Goal: Task Accomplishment & Management: Manage account settings

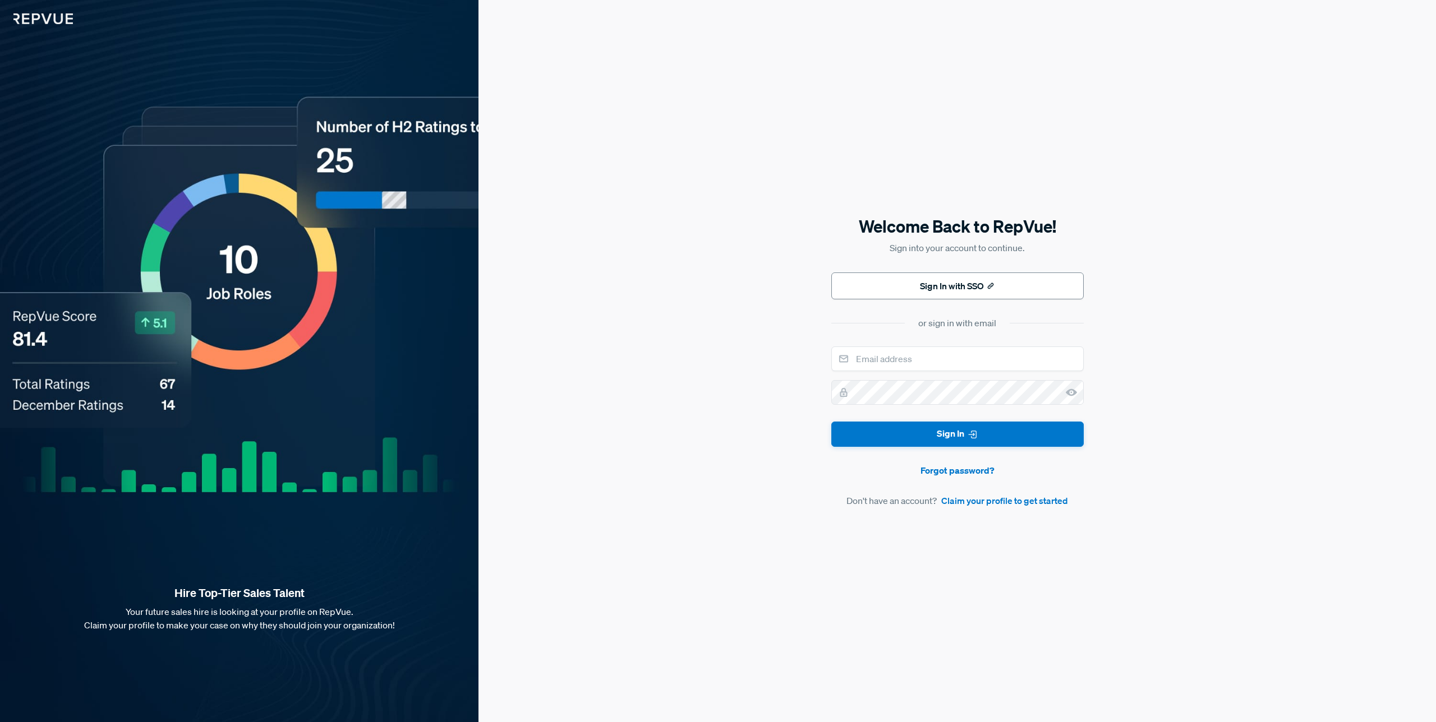
drag, startPoint x: 1164, startPoint y: 289, endPoint x: 921, endPoint y: 273, distance: 242.8
click at [1163, 289] on div "Welcome Back to RepVue! Sign into your account to continue. Sign In with SSO or…" at bounding box center [956, 361] width 957 height 722
drag, startPoint x: 917, startPoint y: 284, endPoint x: 933, endPoint y: 297, distance: 20.8
click at [917, 284] on button "Sign In with SSO" at bounding box center [957, 286] width 252 height 27
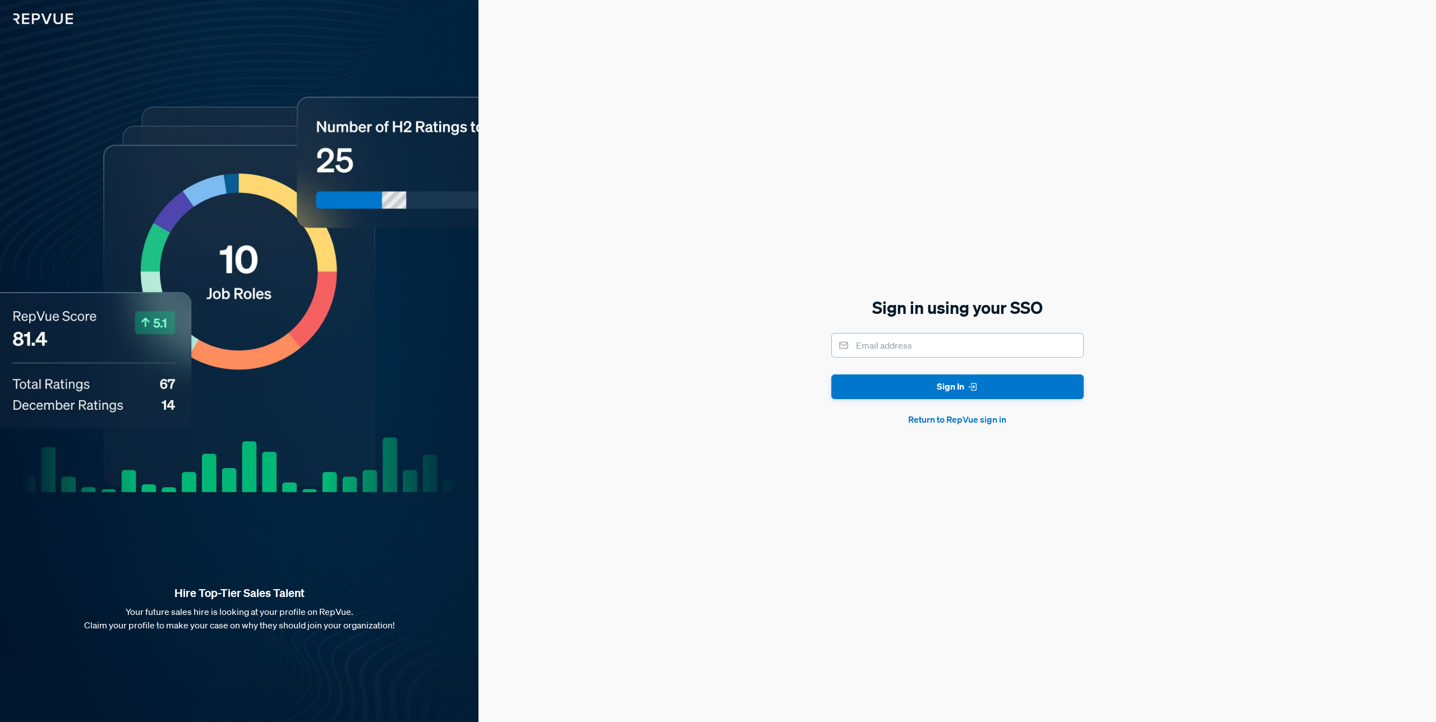
click at [920, 339] on input "email" at bounding box center [957, 345] width 252 height 25
type input "[PERSON_NAME][EMAIL_ADDRESS][PERSON_NAME][DOMAIN_NAME]"
click at [831, 375] on button "Sign In" at bounding box center [957, 387] width 252 height 25
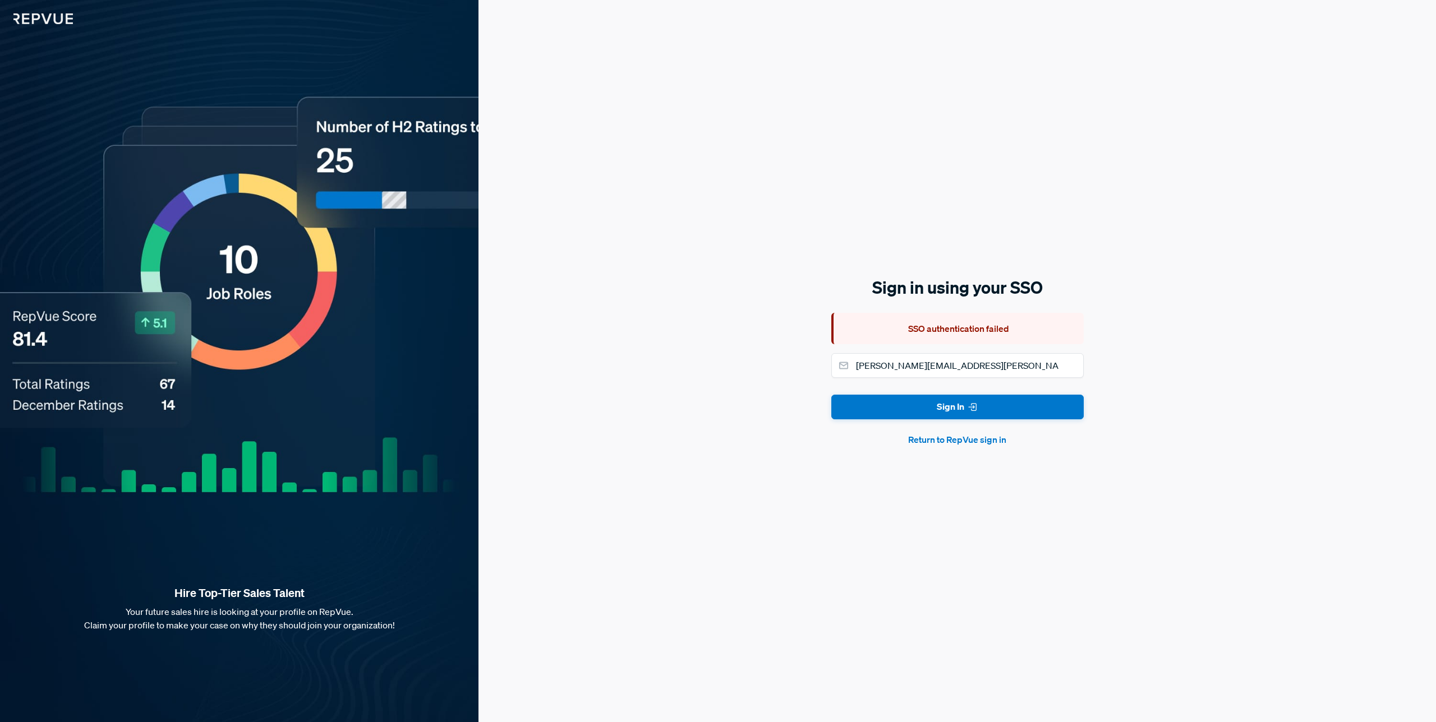
click at [963, 442] on button "Return to RepVue sign in" at bounding box center [957, 439] width 252 height 13
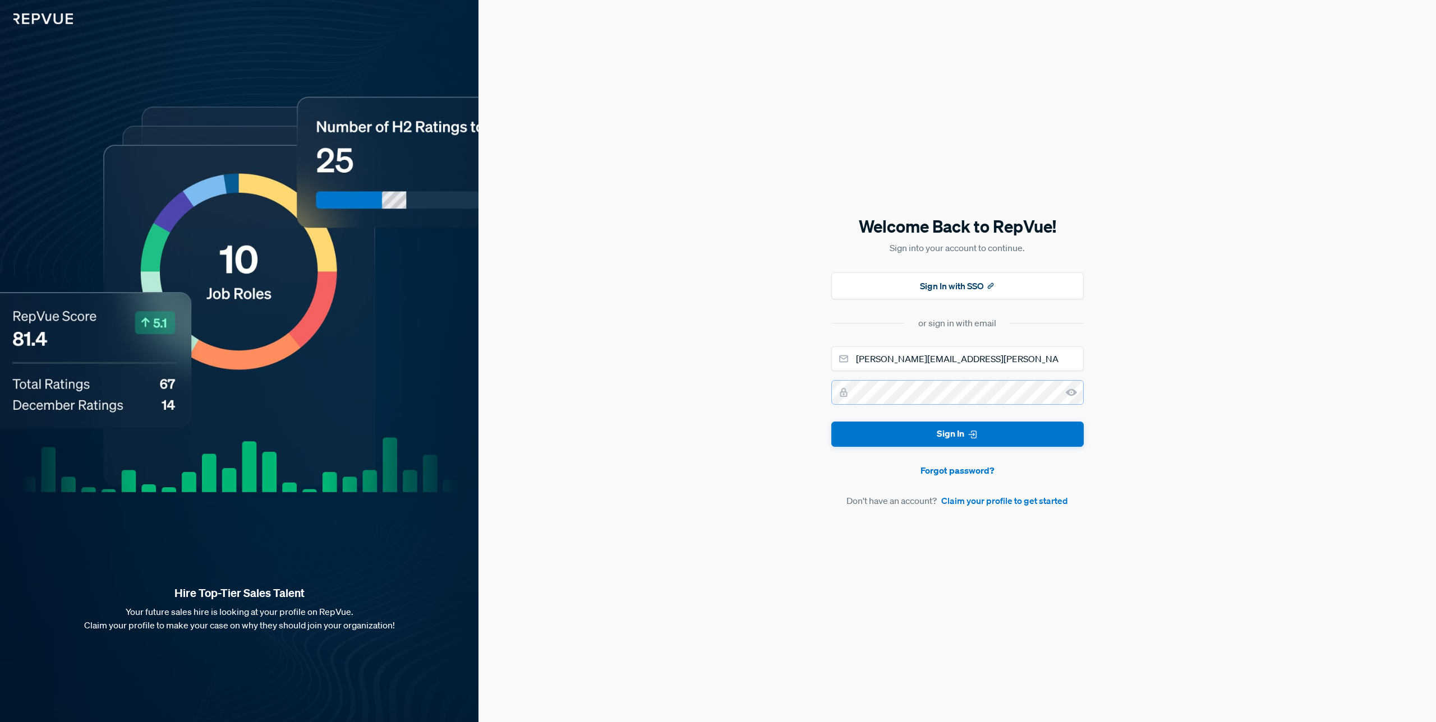
click at [831, 422] on button "Sign In" at bounding box center [957, 434] width 252 height 25
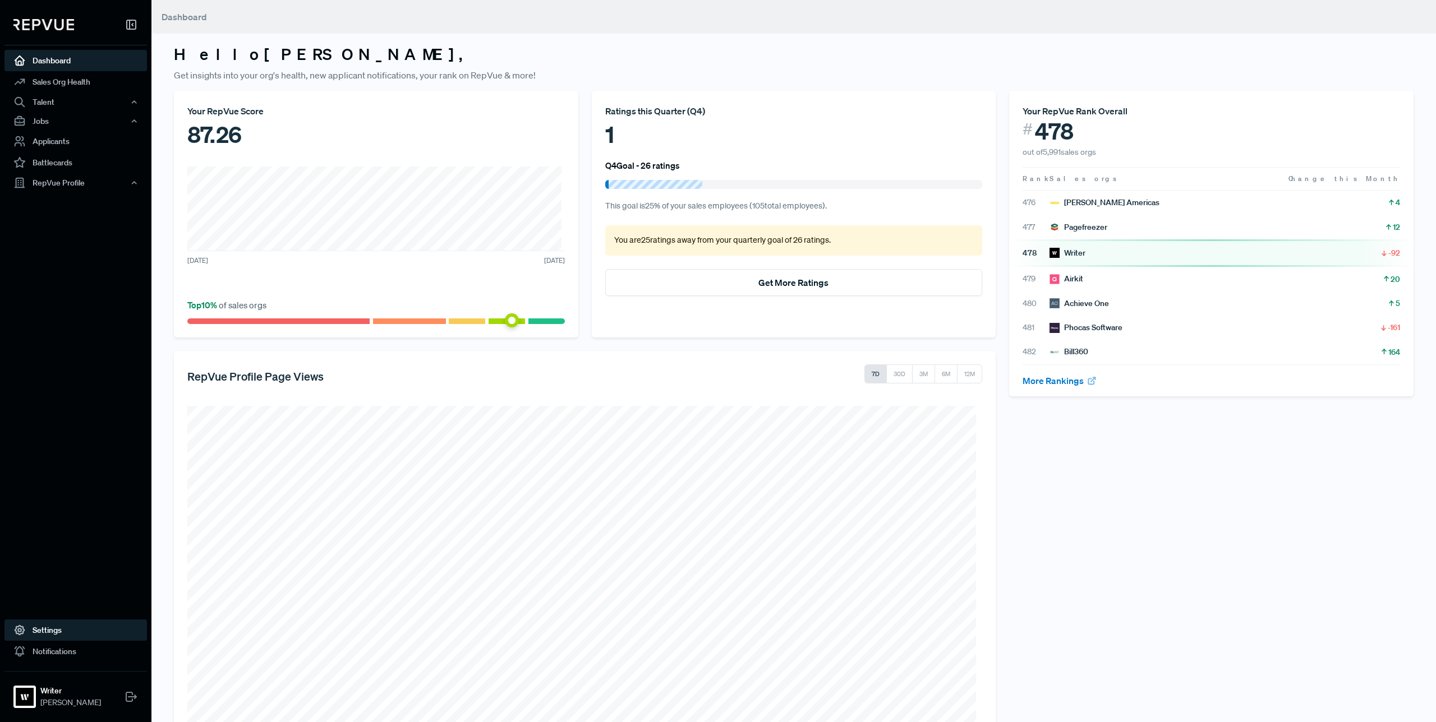
click at [54, 630] on link "Settings" at bounding box center [75, 630] width 142 height 21
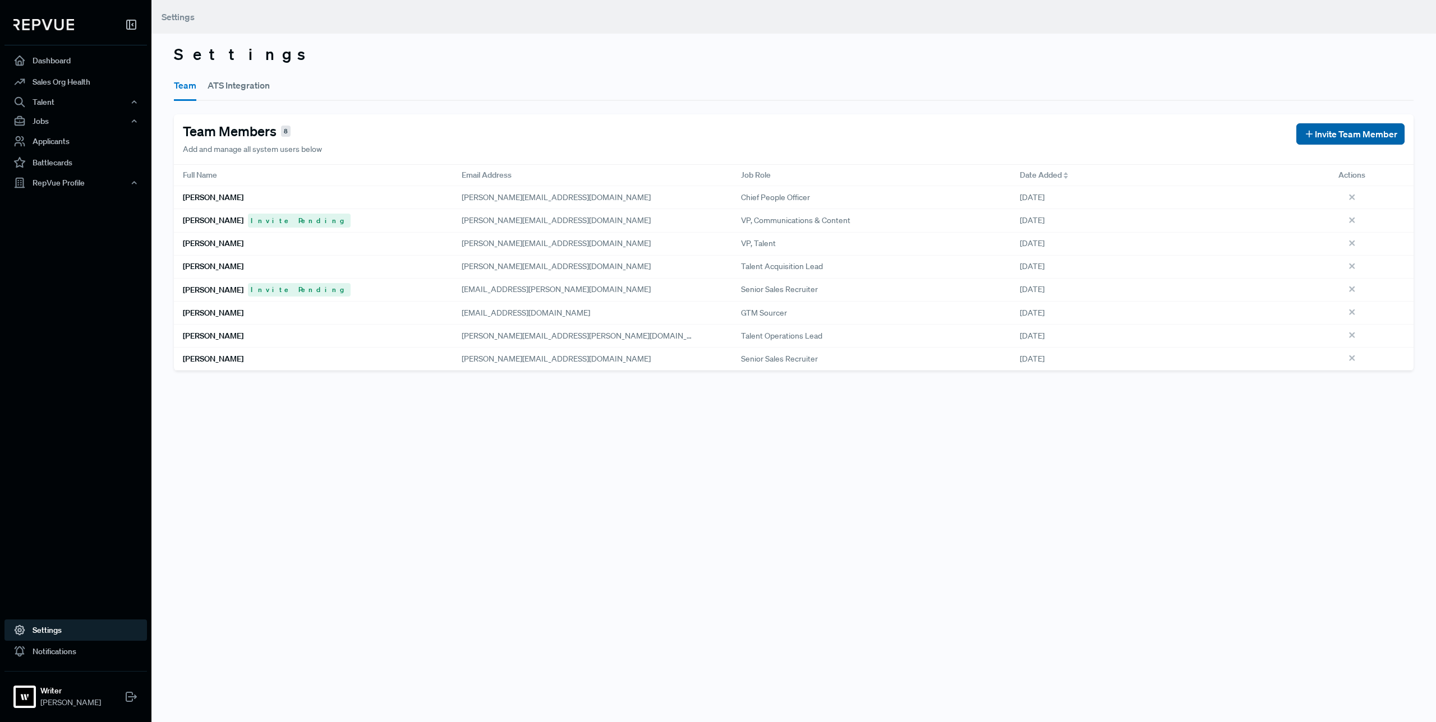
click at [1314, 137] on span "Invite Team Member" at bounding box center [1355, 133] width 82 height 13
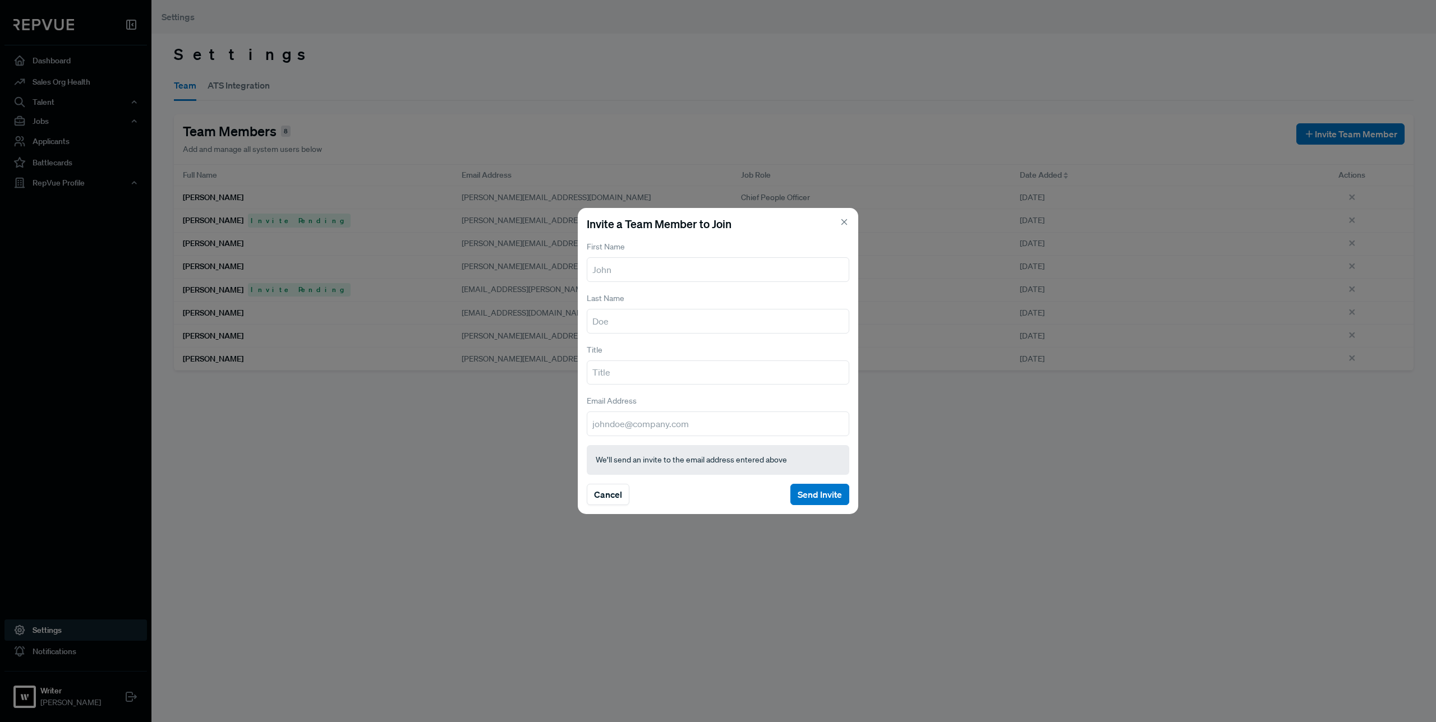
click at [687, 270] on input "text" at bounding box center [718, 269] width 262 height 25
type input "[PERSON_NAME]"
click at [661, 315] on input "text" at bounding box center [718, 321] width 262 height 25
type input "[PERSON_NAME]"
type input "T"
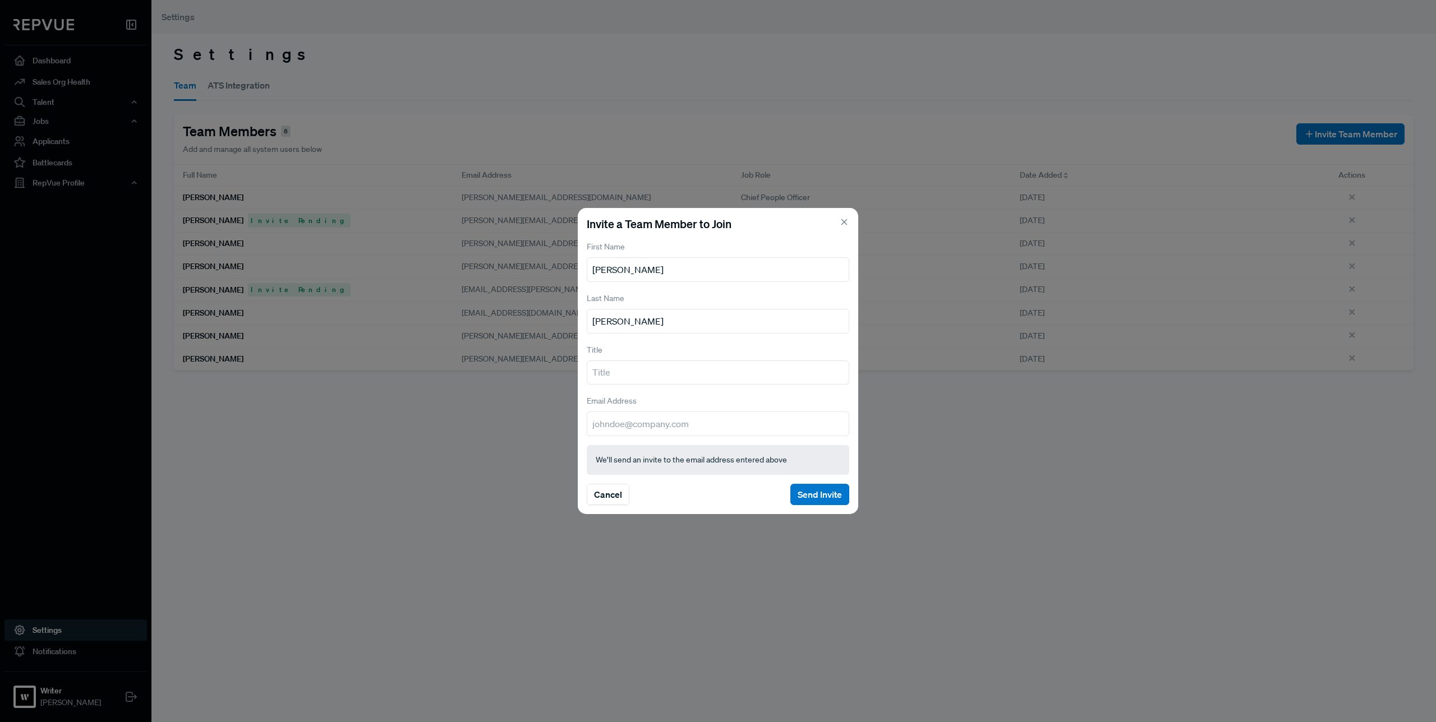
click at [855, 220] on div "Invite a Team Member to Join First Name [PERSON_NAME] Last Name [PERSON_NAME] T…" at bounding box center [718, 361] width 280 height 307
click at [844, 227] on icon at bounding box center [844, 222] width 10 height 10
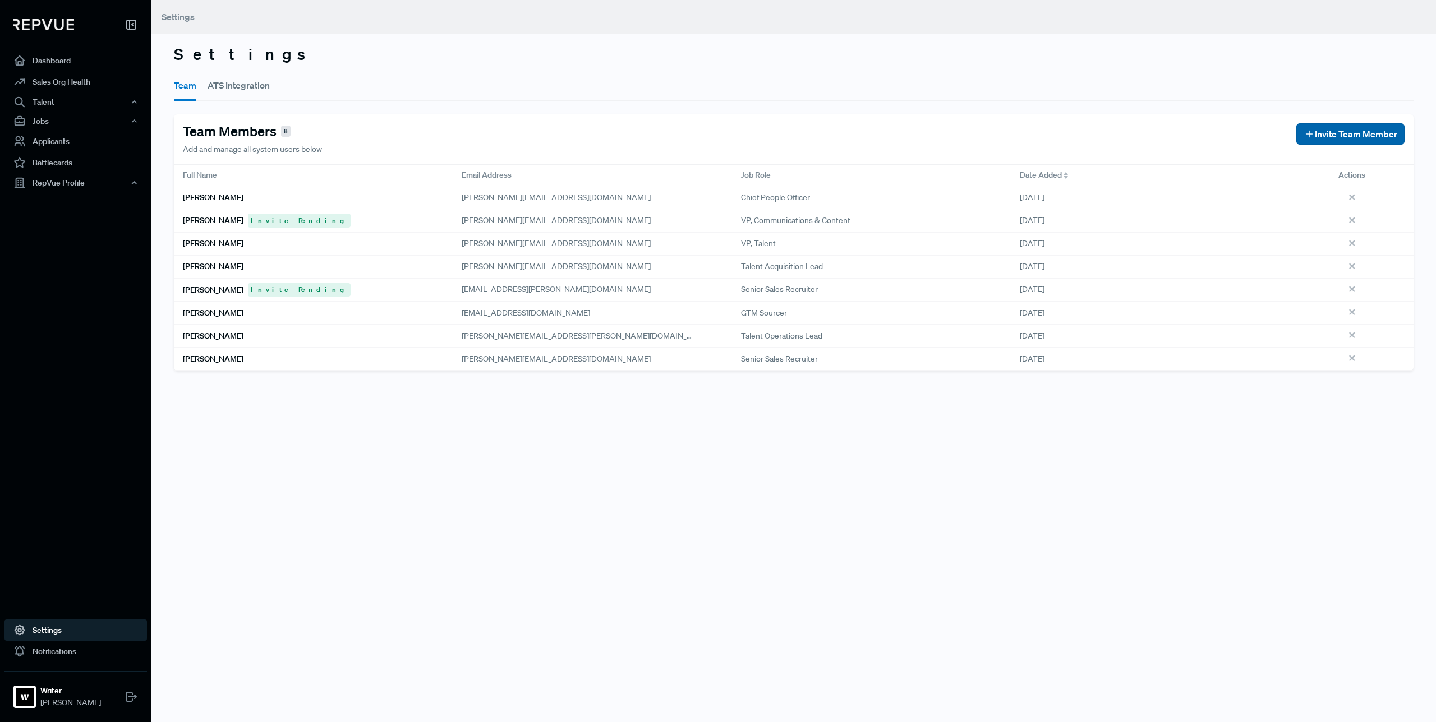
click at [1317, 139] on span "Invite Team Member" at bounding box center [1355, 133] width 82 height 13
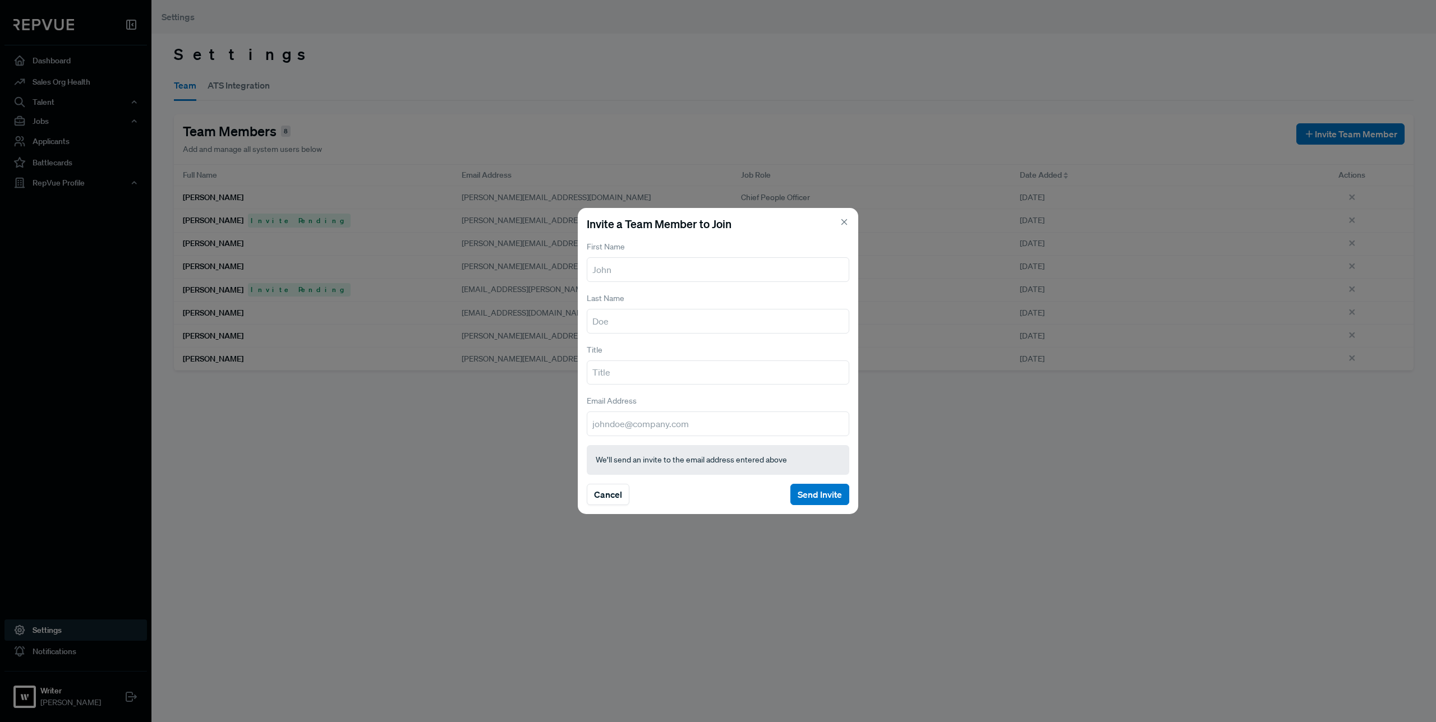
drag, startPoint x: 840, startPoint y: 225, endPoint x: 846, endPoint y: 223, distance: 6.0
click at [841, 225] on icon at bounding box center [844, 222] width 10 height 10
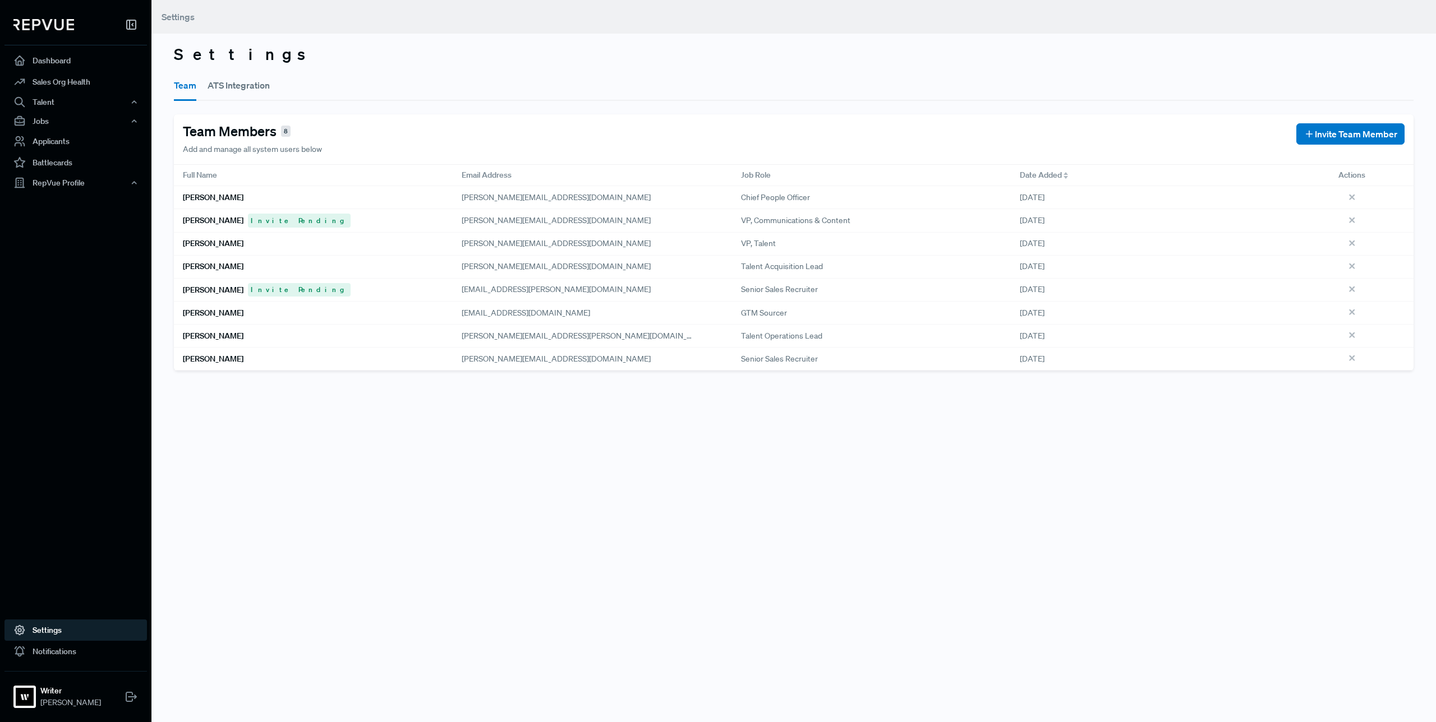
click at [768, 202] on span "Chief People Officer" at bounding box center [775, 198] width 69 height 12
click at [765, 195] on span "Chief People Officer" at bounding box center [775, 198] width 69 height 12
drag, startPoint x: 767, startPoint y: 340, endPoint x: 794, endPoint y: 346, distance: 27.6
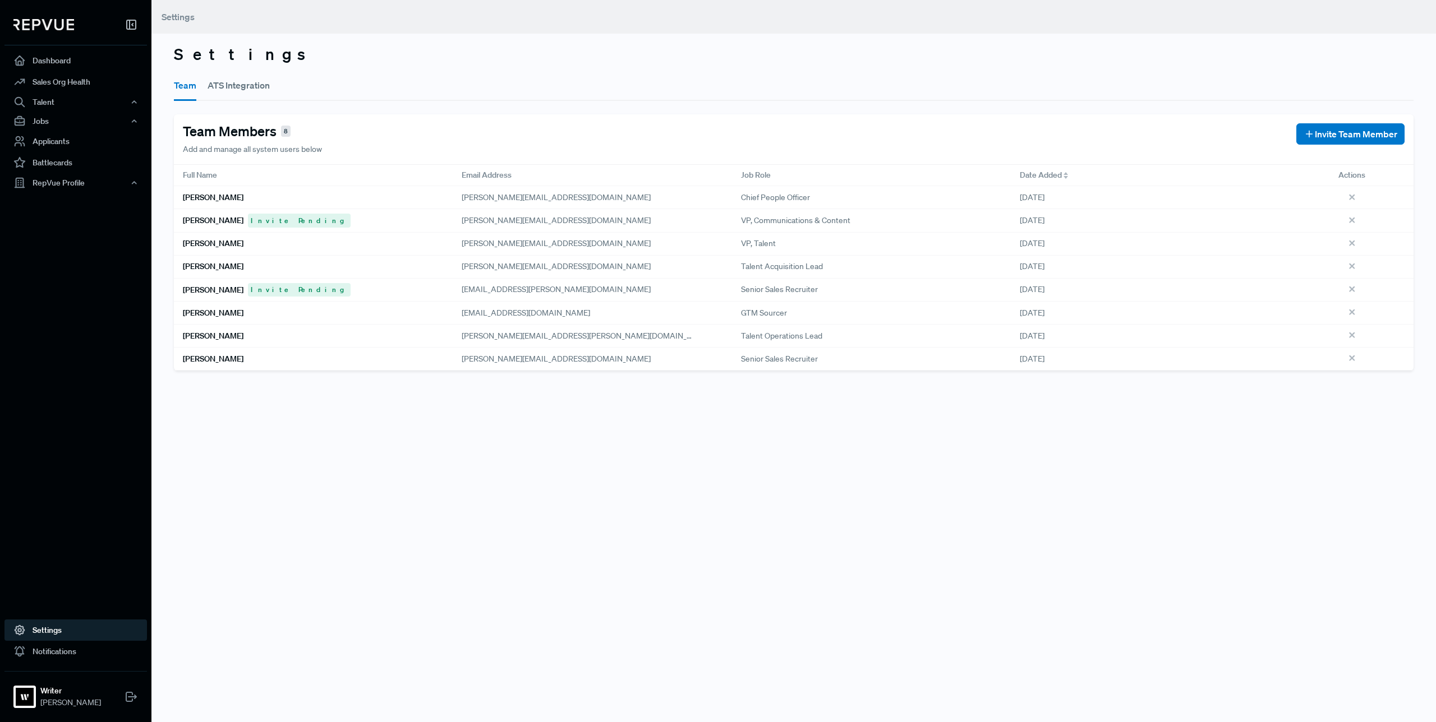
click at [767, 340] on span "Talent Operations Lead" at bounding box center [781, 336] width 81 height 12
click at [794, 346] on div "Talent Operations Lead" at bounding box center [871, 336] width 279 height 23
drag, startPoint x: 798, startPoint y: 342, endPoint x: 800, endPoint y: 334, distance: 7.6
click at [798, 341] on span "Talent Operations Lead" at bounding box center [781, 336] width 81 height 12
drag, startPoint x: 801, startPoint y: 332, endPoint x: 805, endPoint y: 348, distance: 16.3
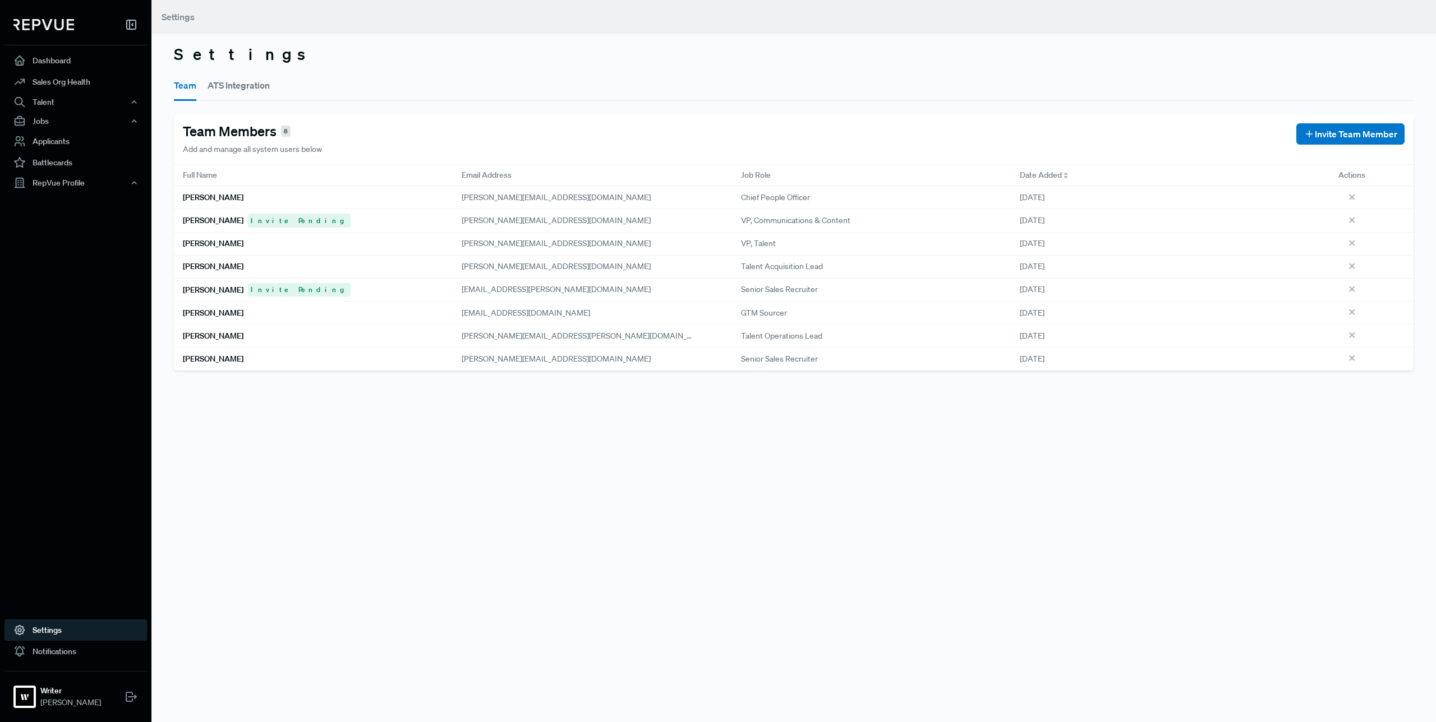
click at [801, 332] on span "Talent Operations Lead" at bounding box center [781, 336] width 81 height 12
click at [805, 348] on div "Senior Sales Recruiter" at bounding box center [871, 359] width 279 height 23
click at [808, 350] on div "Senior Sales Recruiter" at bounding box center [871, 359] width 279 height 23
click at [546, 476] on div "Settings Team ATS Integration Team Members 8 Add and manage all system users be…" at bounding box center [793, 361] width 1284 height 722
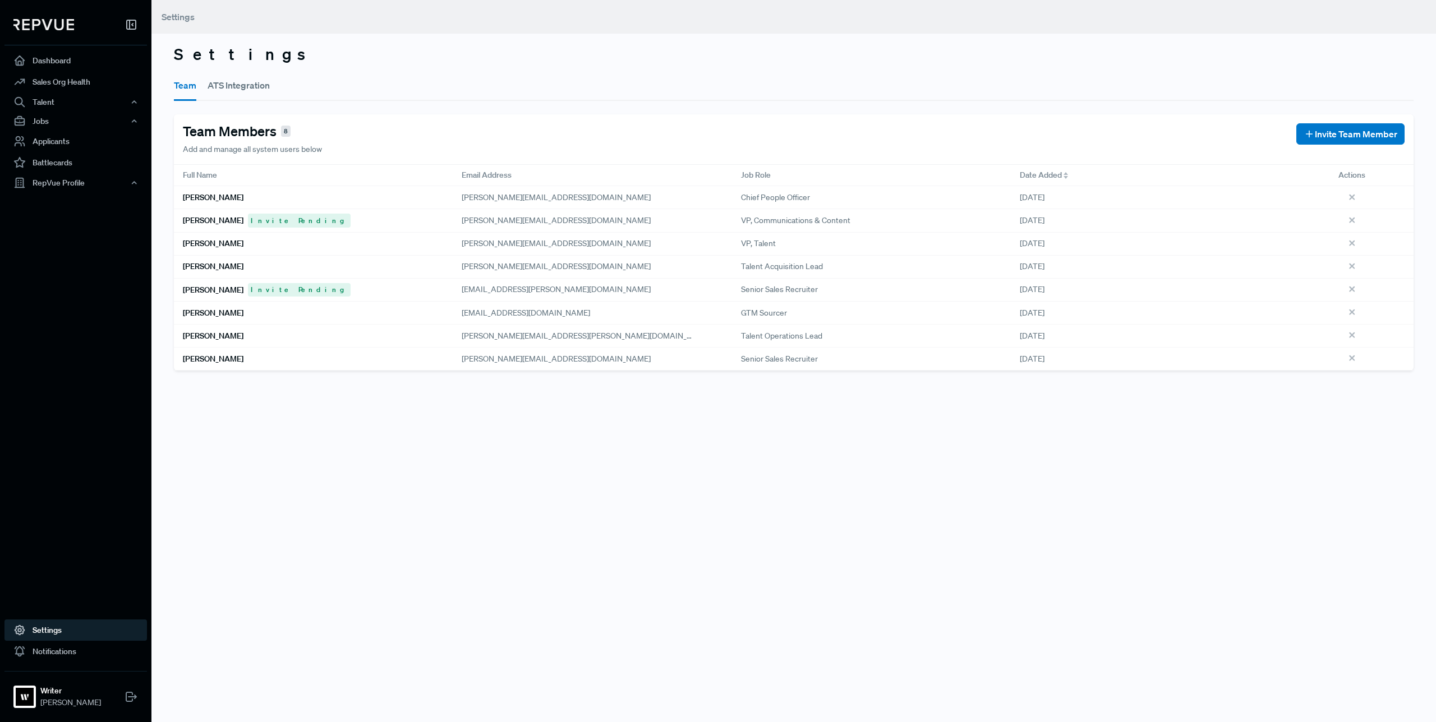
click at [617, 481] on div "Settings Team ATS Integration Team Members 8 Add and manage all system users be…" at bounding box center [793, 361] width 1284 height 722
drag, startPoint x: 620, startPoint y: 477, endPoint x: 661, endPoint y: 467, distance: 42.2
click at [621, 476] on div "Settings Team ATS Integration Team Members 8 Add and manage all system users be…" at bounding box center [793, 361] width 1284 height 722
click at [670, 433] on div "Settings Team ATS Integration Team Members 8 Add and manage all system users be…" at bounding box center [793, 361] width 1284 height 722
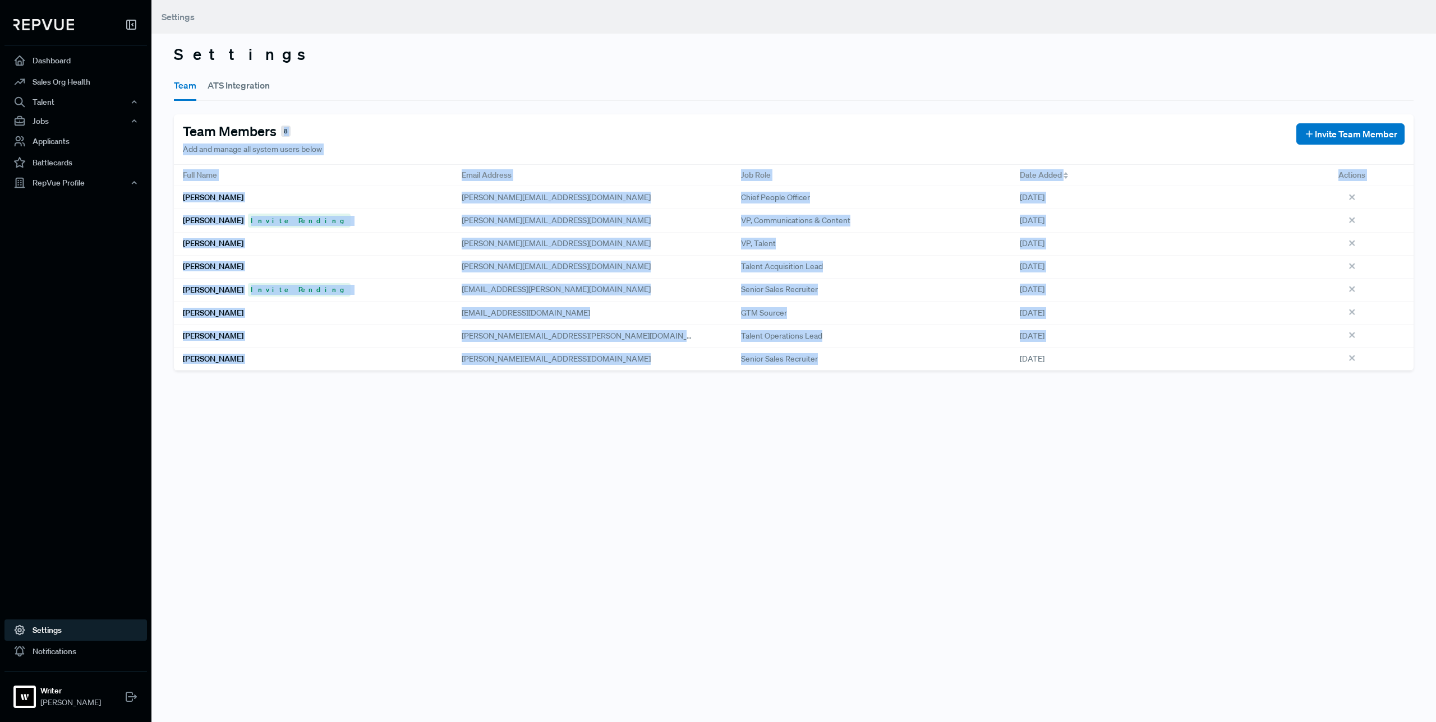
drag, startPoint x: 719, startPoint y: 160, endPoint x: 781, endPoint y: 229, distance: 93.3
click at [712, 90] on div "Settings Team ATS Integration Team Members 8 Add and manage all system users be…" at bounding box center [793, 361] width 1284 height 722
click at [968, 517] on div "Settings Team ATS Integration Team Members 8 Add and manage all system users be…" at bounding box center [793, 361] width 1284 height 722
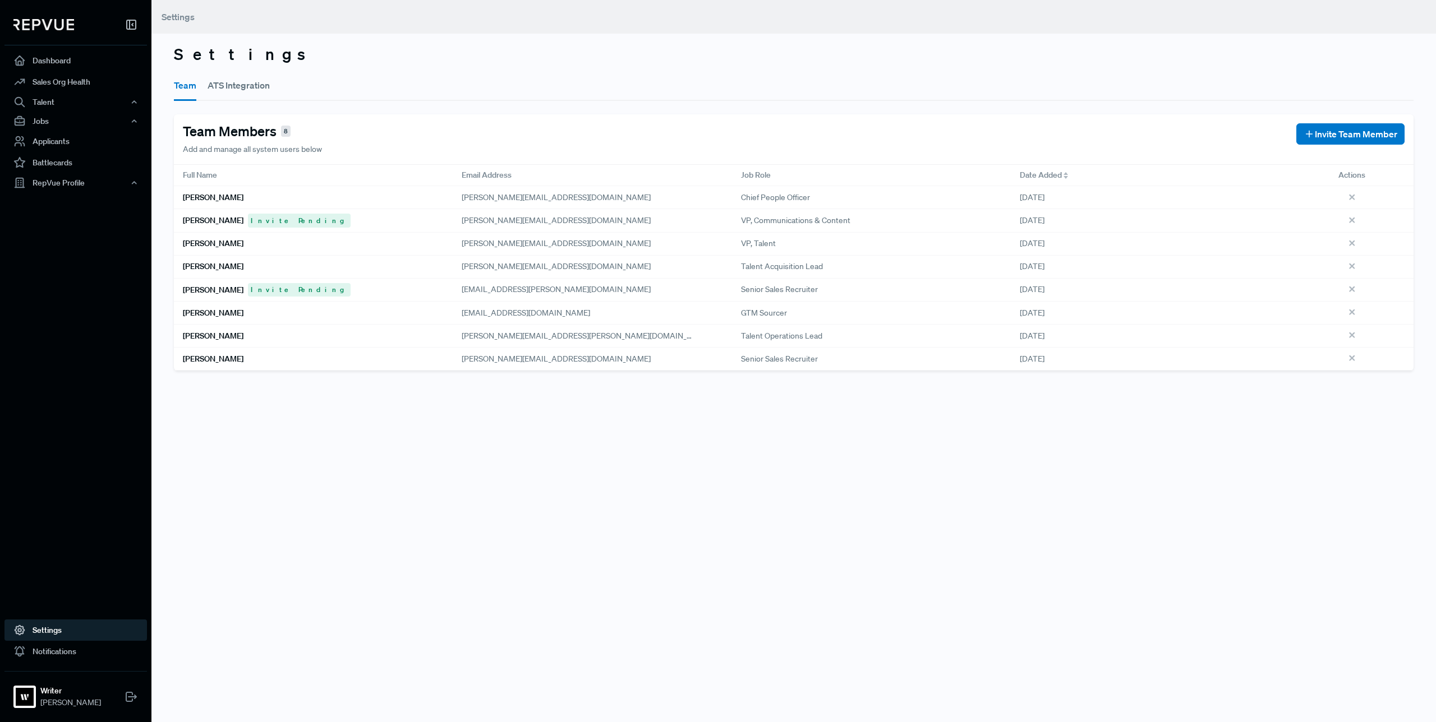
click at [970, 516] on div "Settings Team ATS Integration Team Members 8 Add and manage all system users be…" at bounding box center [793, 361] width 1284 height 722
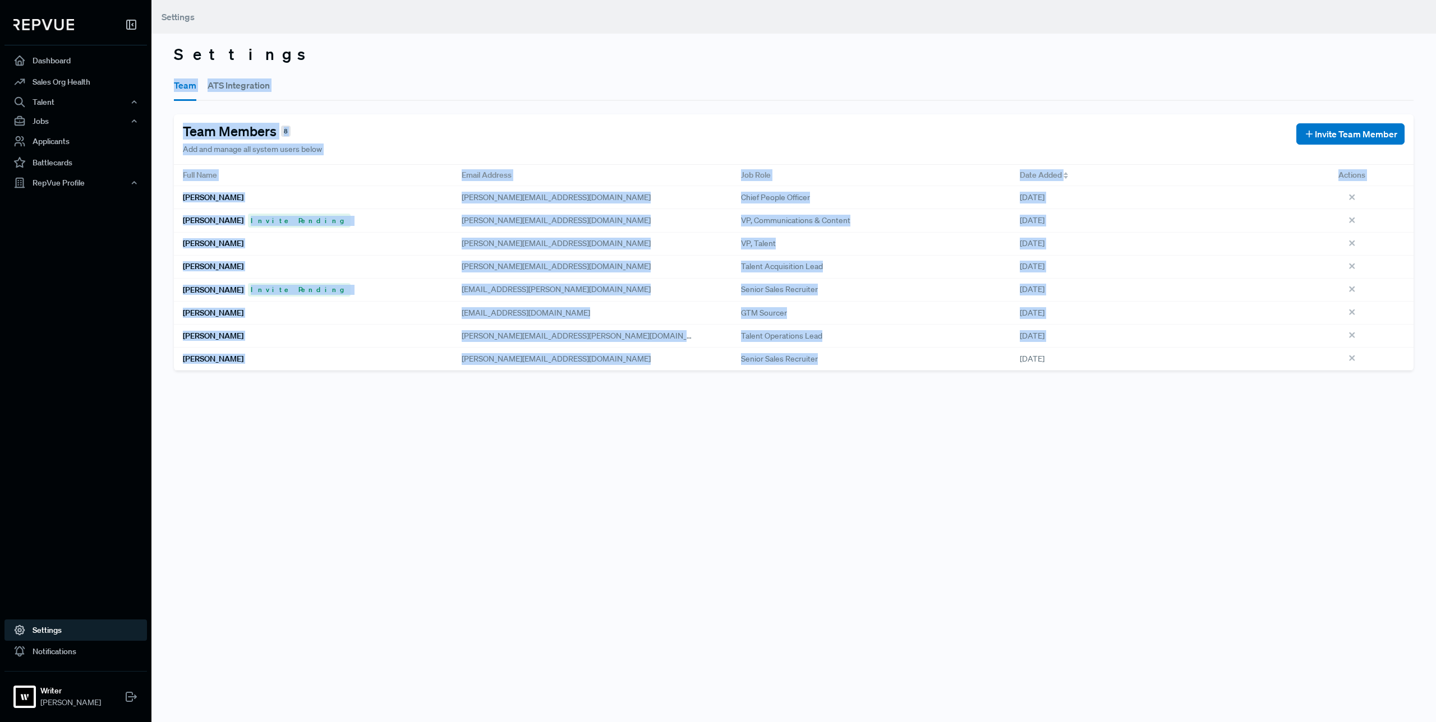
drag, startPoint x: 855, startPoint y: 465, endPoint x: 759, endPoint y: 56, distance: 420.5
click at [759, 48] on div "Settings Team ATS Integration Team Members 8 Add and manage all system users be…" at bounding box center [793, 361] width 1284 height 722
click at [887, 494] on div "Settings Team ATS Integration Team Members 8 Add and manage all system users be…" at bounding box center [793, 361] width 1284 height 722
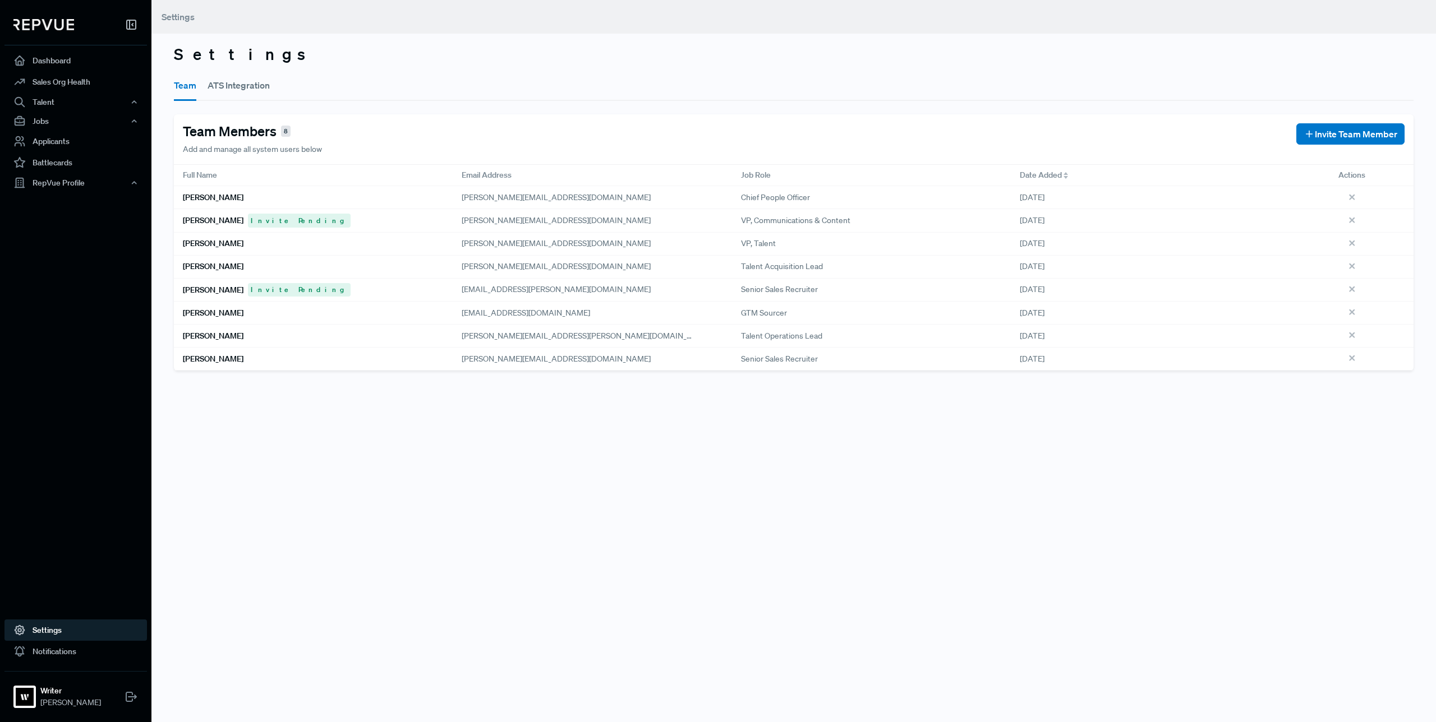
click at [887, 494] on div "Settings Team ATS Integration Team Members 8 Add and manage all system users be…" at bounding box center [793, 361] width 1284 height 722
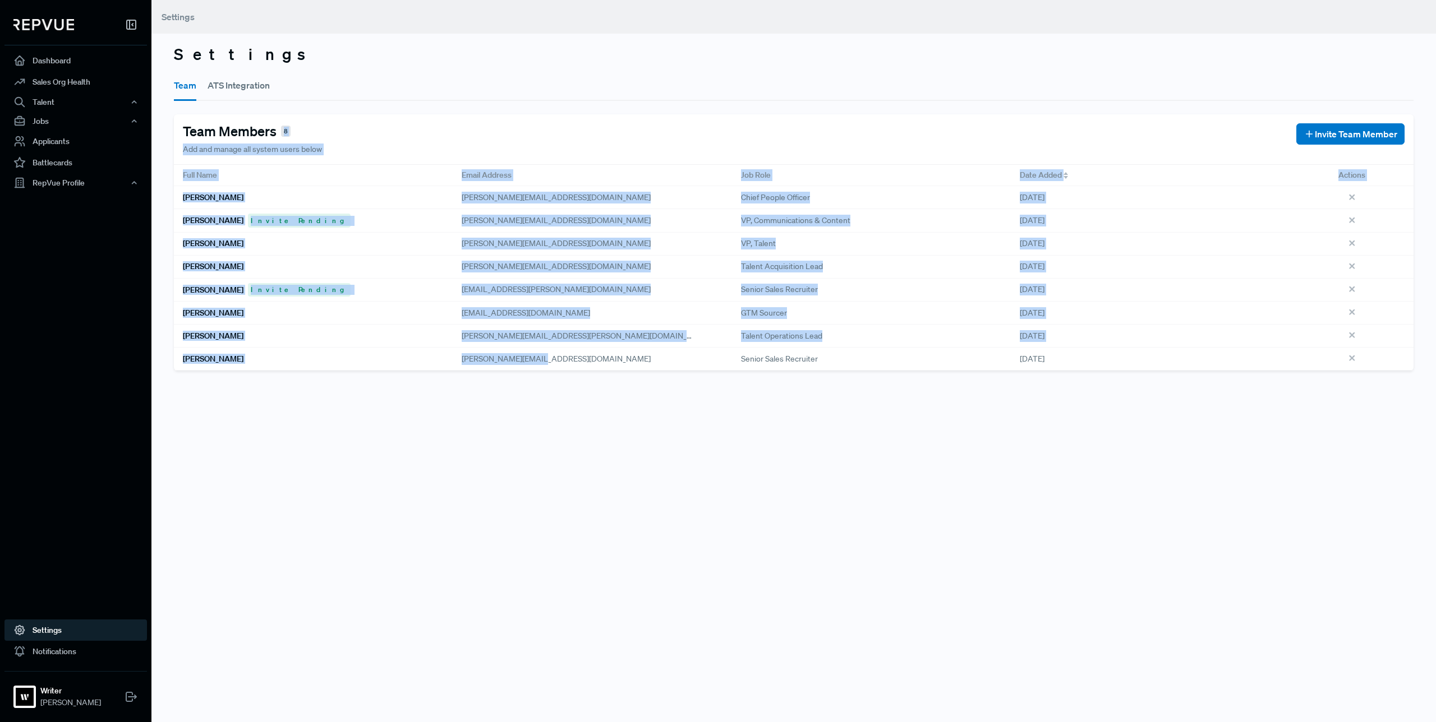
drag, startPoint x: 458, startPoint y: 427, endPoint x: 412, endPoint y: 114, distance: 315.6
click at [411, 113] on div "Settings Team ATS Integration Team Members 8 Add and manage all system users be…" at bounding box center [793, 361] width 1284 height 722
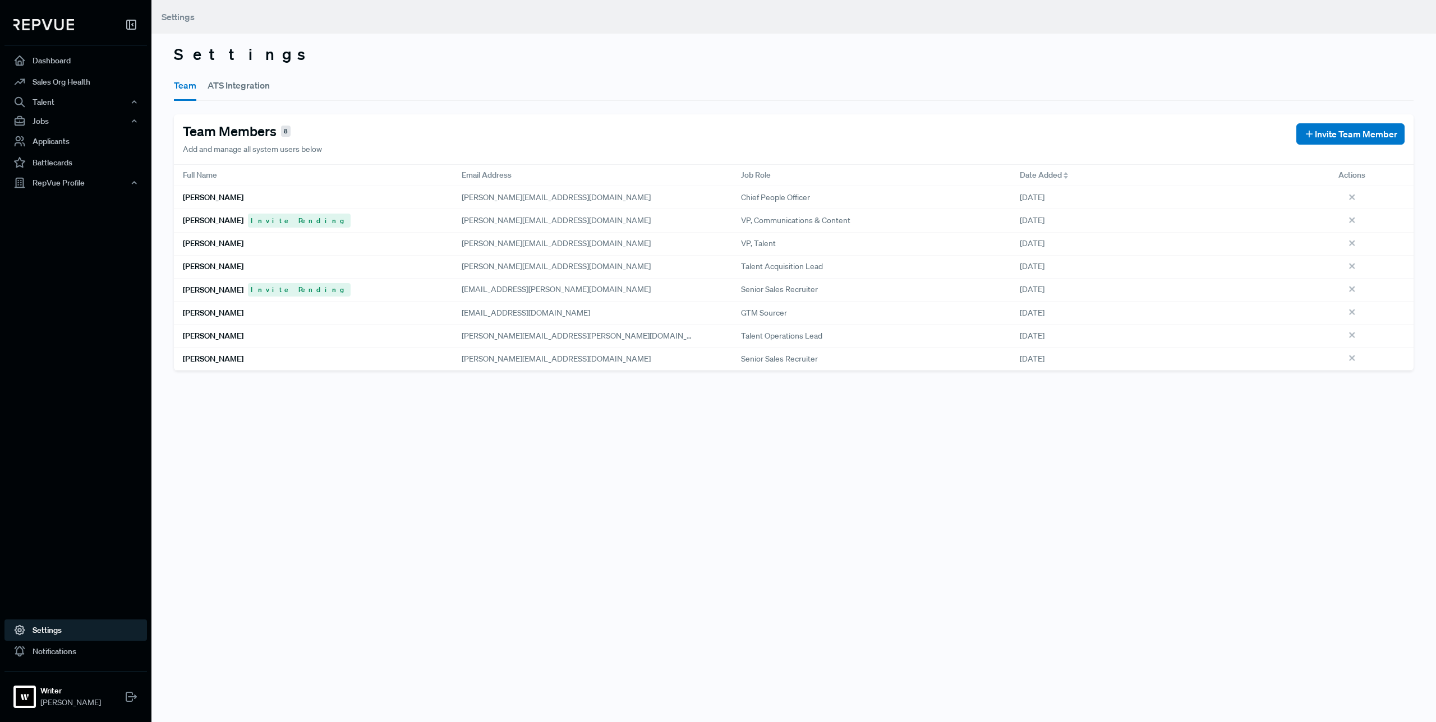
click at [686, 547] on div "Settings Team ATS Integration Team Members 8 Add and manage all system users be…" at bounding box center [793, 361] width 1284 height 722
drag, startPoint x: 686, startPoint y: 547, endPoint x: 697, endPoint y: 522, distance: 27.4
click at [688, 544] on div "Settings Team ATS Integration Team Members 8 Add and manage all system users be…" at bounding box center [793, 361] width 1284 height 722
click at [437, 12] on header "Settings" at bounding box center [793, 17] width 1284 height 34
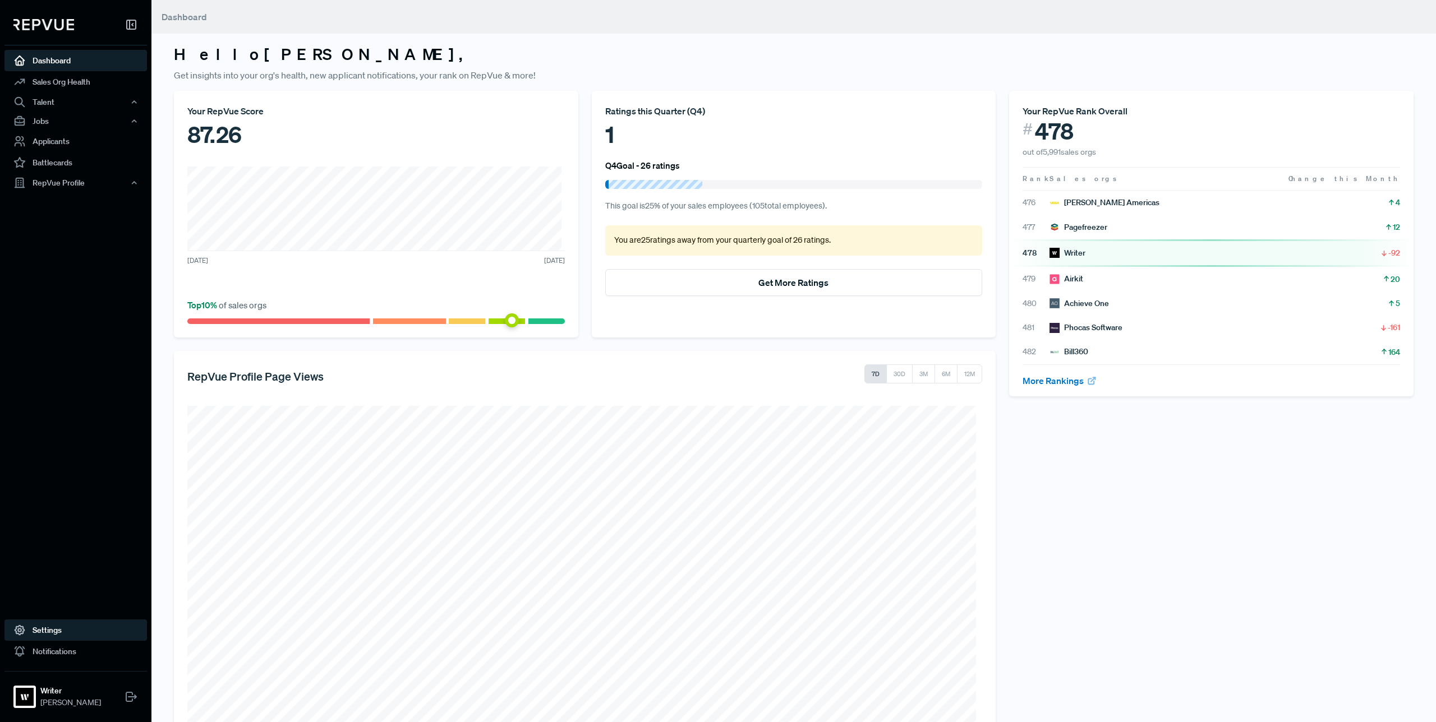
drag, startPoint x: 57, startPoint y: 630, endPoint x: 120, endPoint y: 433, distance: 206.3
click at [57, 630] on link "Settings" at bounding box center [75, 630] width 142 height 21
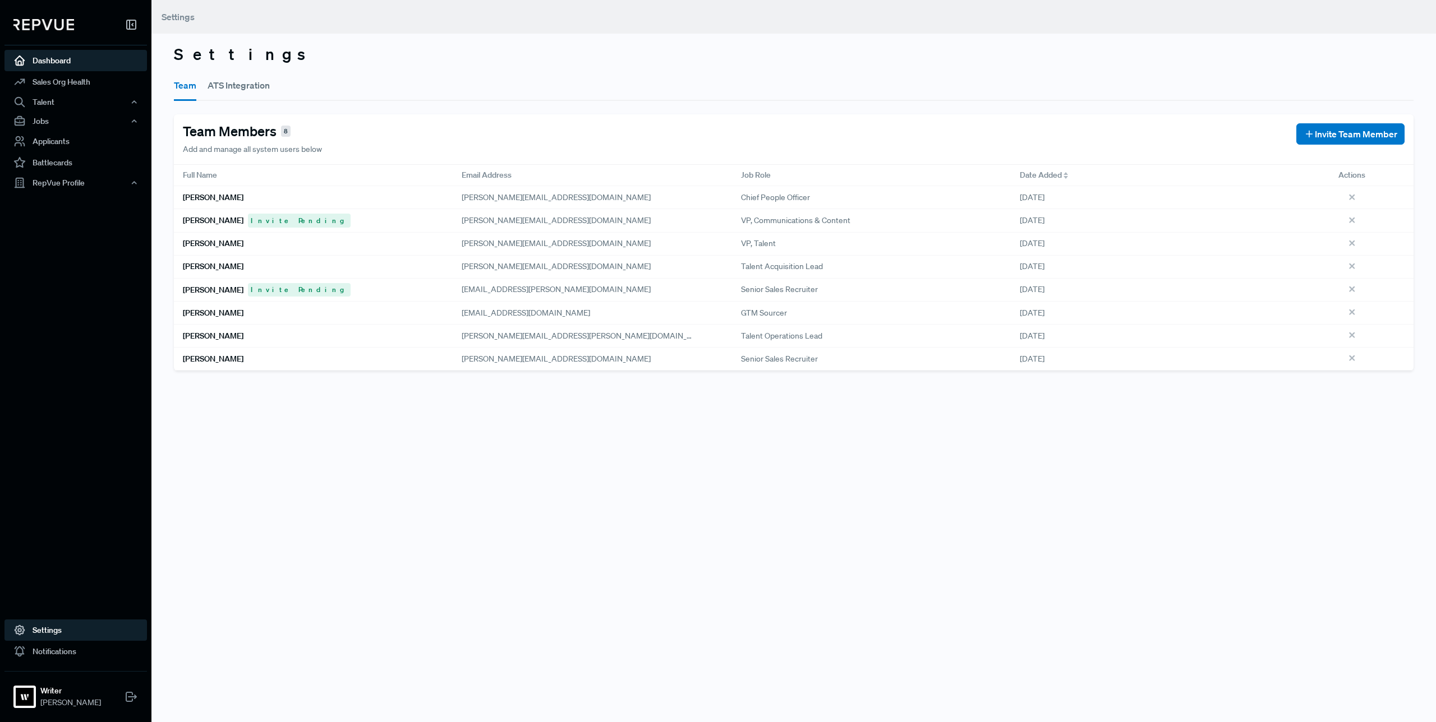
click at [63, 61] on link "Dashboard" at bounding box center [75, 60] width 142 height 21
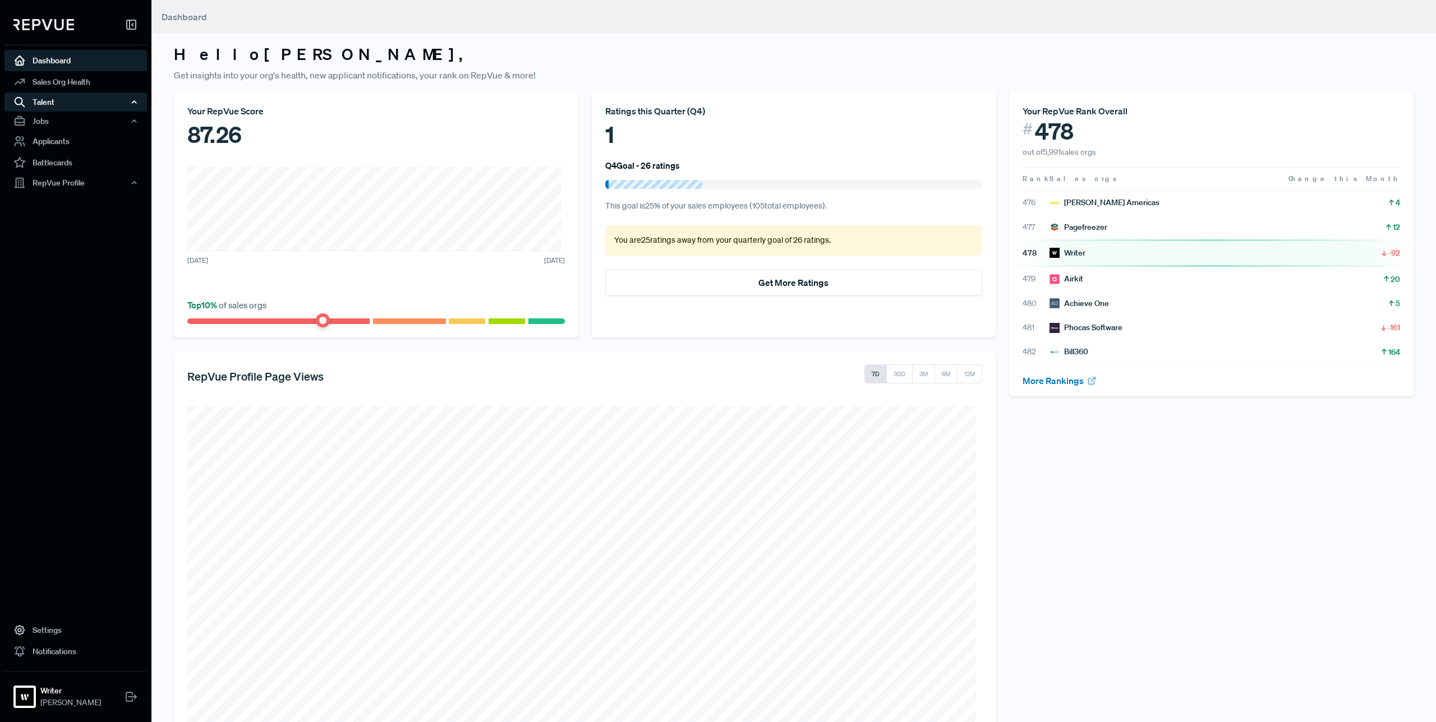
click at [64, 103] on div "Talent" at bounding box center [75, 102] width 142 height 19
click at [73, 180] on div "Jobs" at bounding box center [75, 179] width 142 height 19
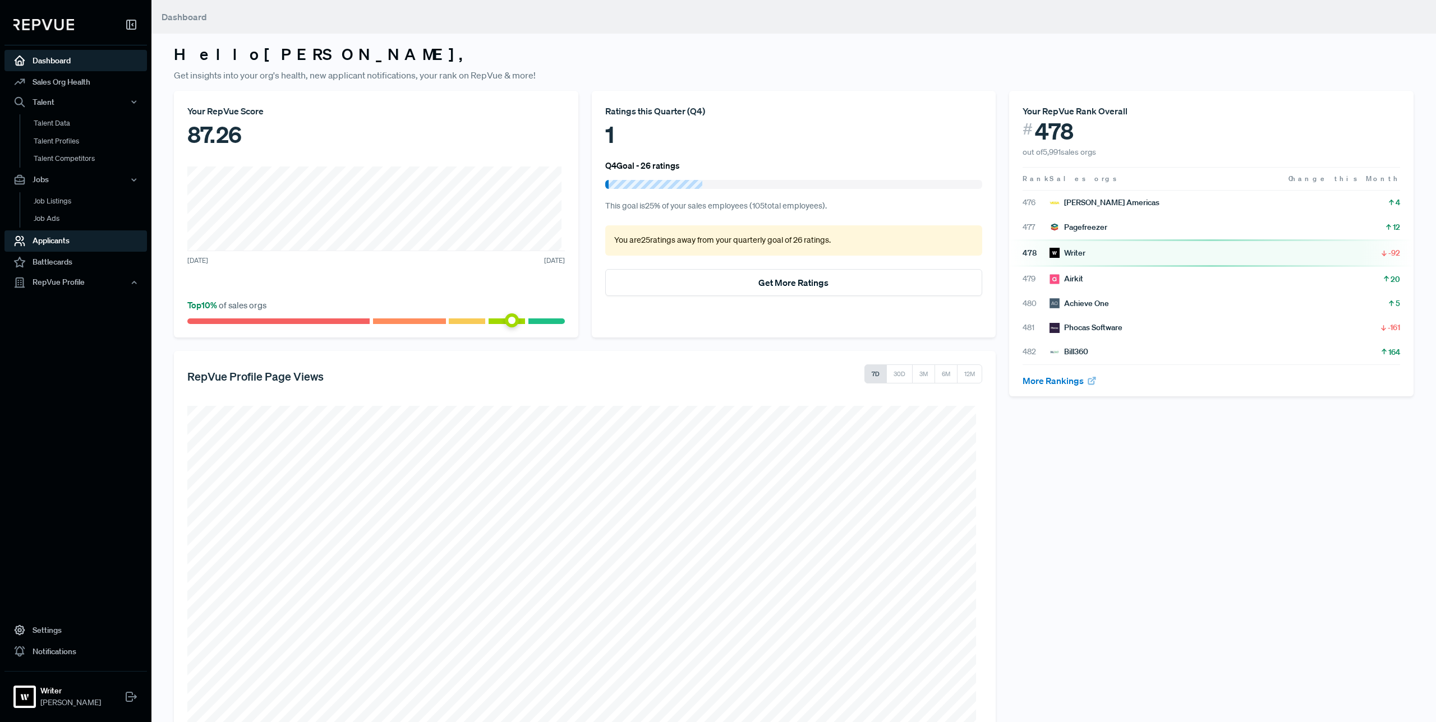
click at [74, 236] on link "Applicants" at bounding box center [75, 240] width 142 height 21
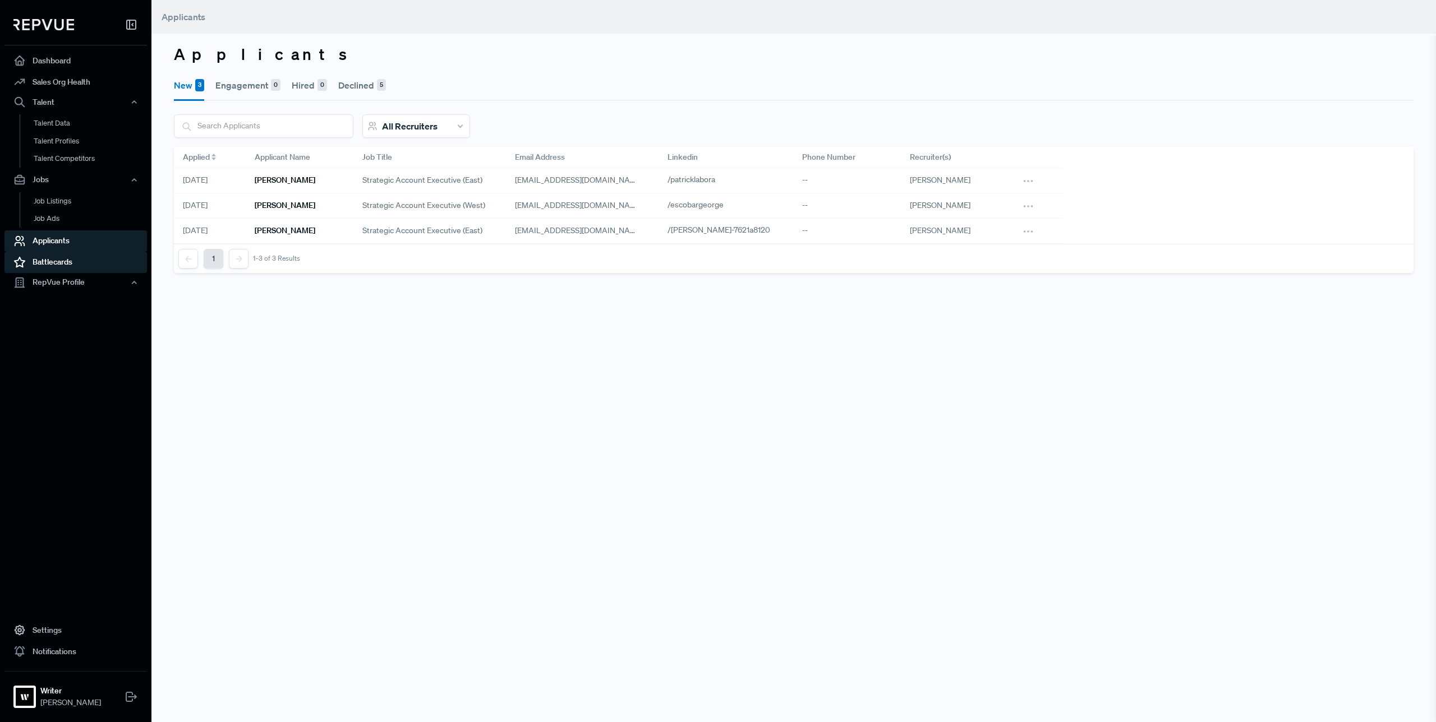
click at [75, 263] on link "Battlecards" at bounding box center [75, 262] width 142 height 21
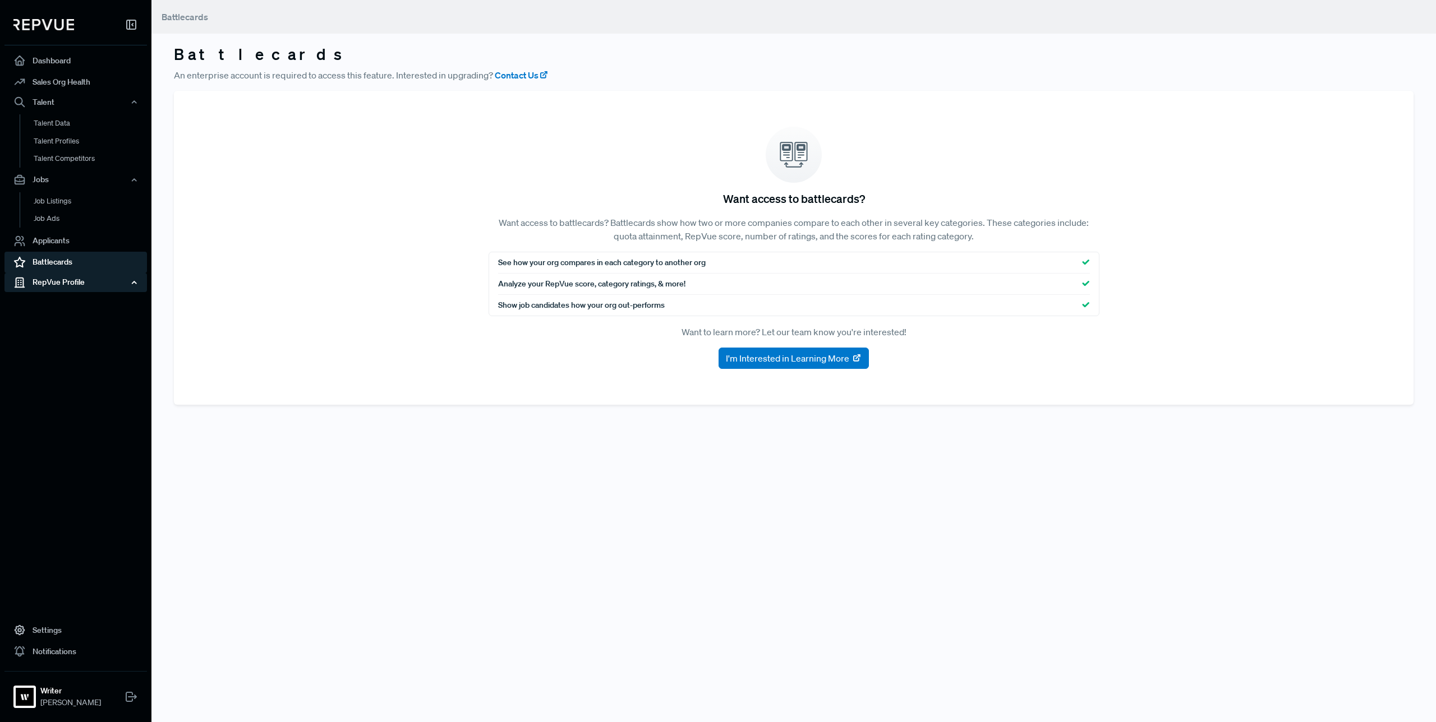
click at [75, 284] on div "RepVue Profile" at bounding box center [75, 282] width 142 height 19
click at [86, 303] on link "Profile Overview" at bounding box center [91, 309] width 142 height 29
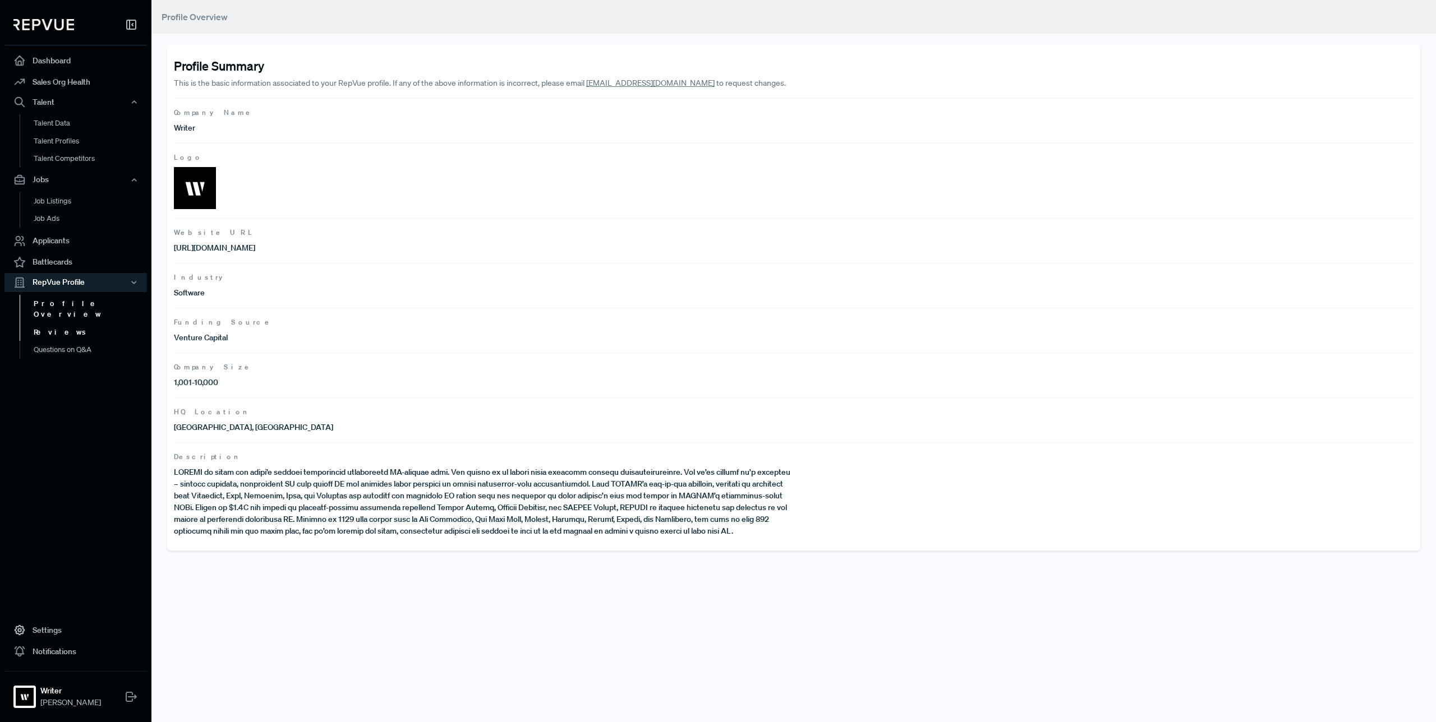
click at [71, 326] on link "Reviews" at bounding box center [91, 333] width 142 height 18
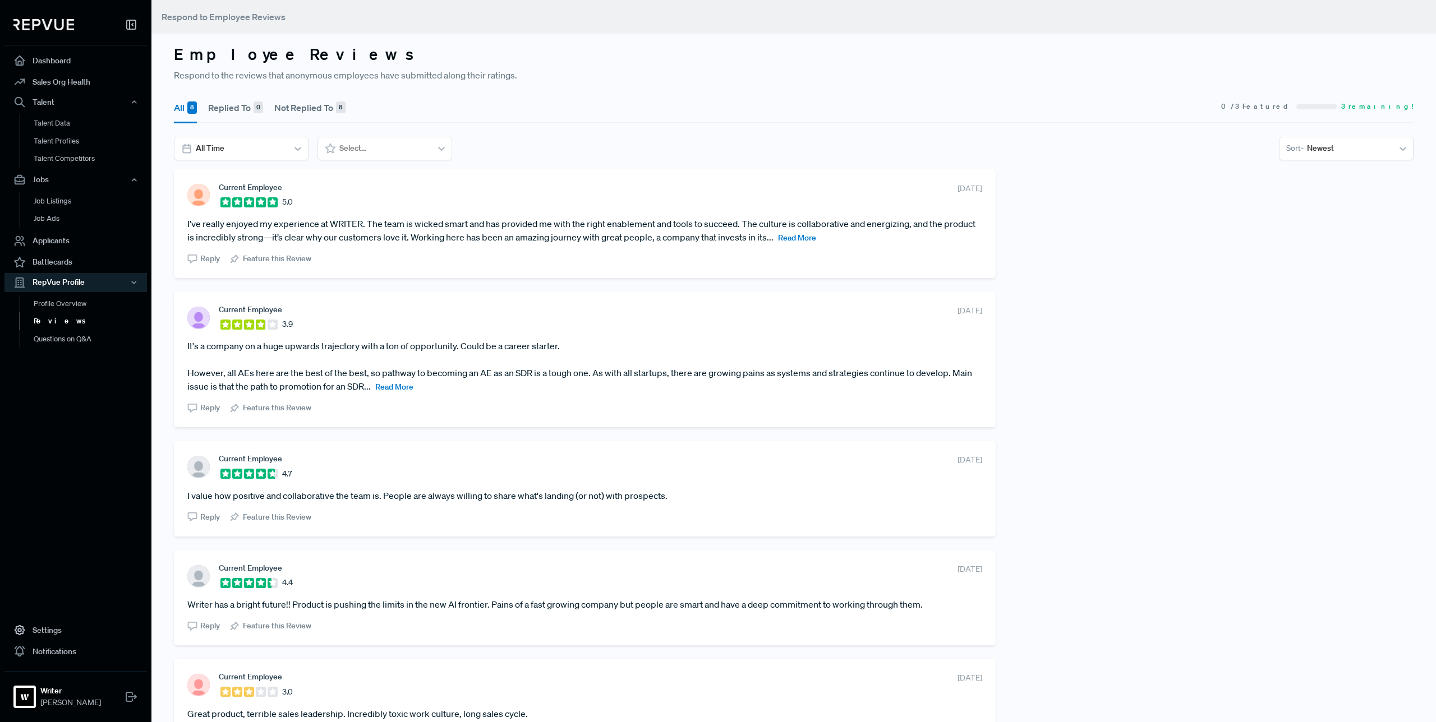
click at [344, 253] on section "Reply Feature this Review" at bounding box center [584, 256] width 795 height 16
click at [272, 257] on span "Feature this Review" at bounding box center [277, 259] width 68 height 12
click at [273, 259] on span "Unpin Featured Review" at bounding box center [283, 259] width 81 height 12
click at [202, 258] on span "Reply" at bounding box center [210, 259] width 20 height 12
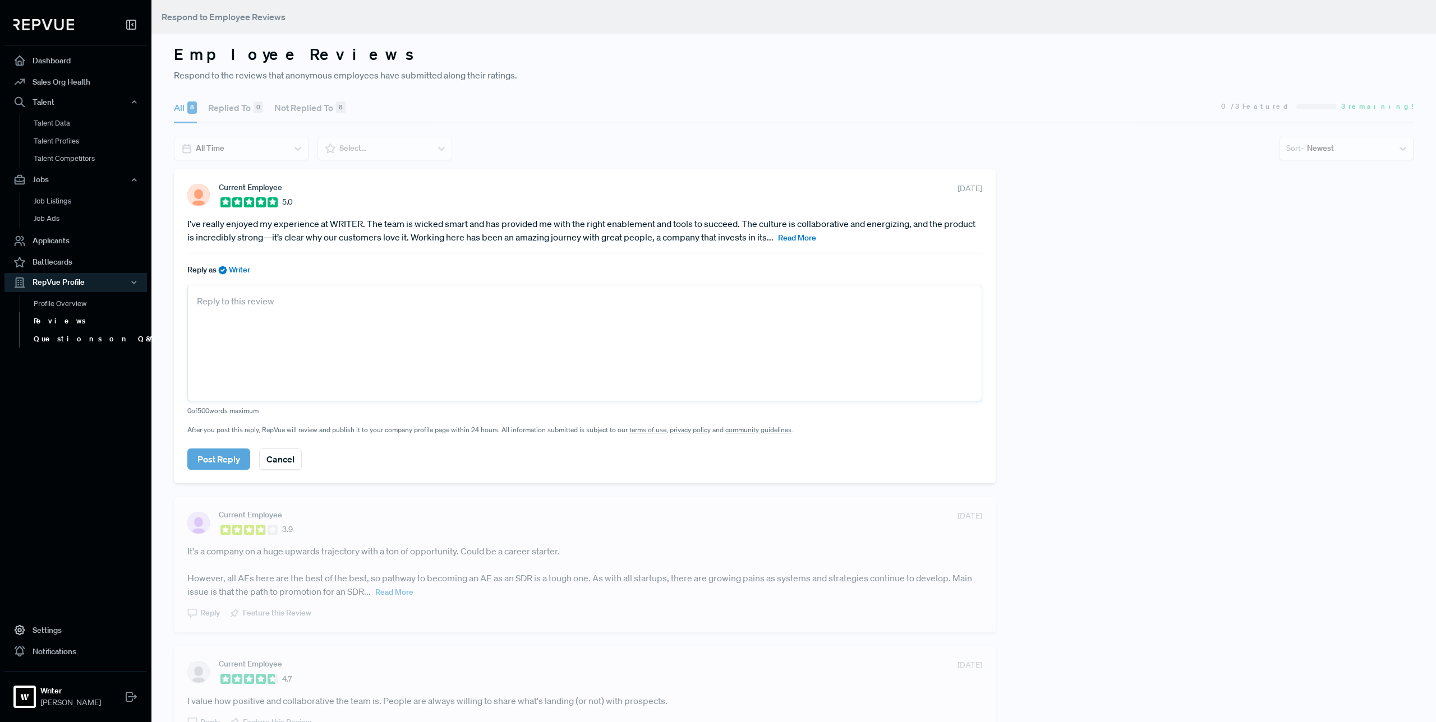
click at [77, 338] on link "Questions on Q&A" at bounding box center [91, 339] width 142 height 18
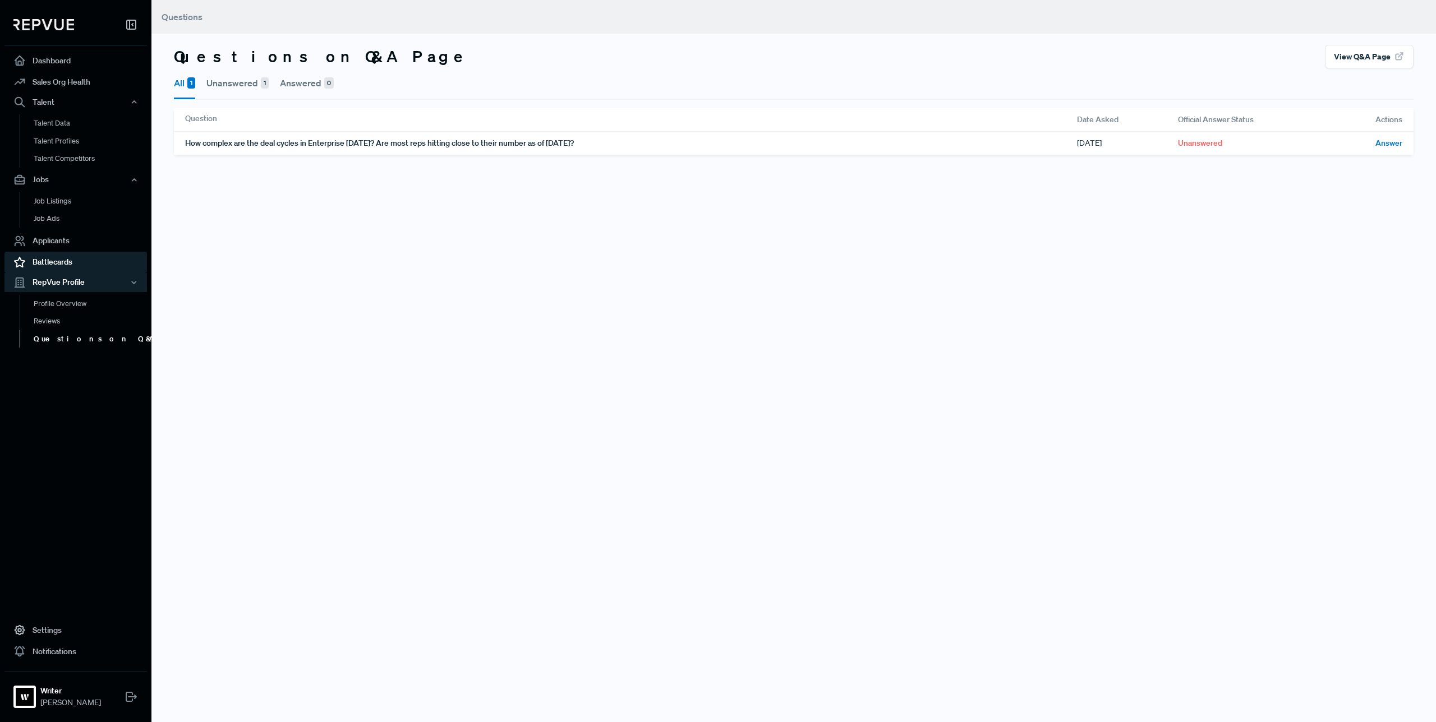
click at [75, 262] on link "Battlecards" at bounding box center [75, 262] width 142 height 21
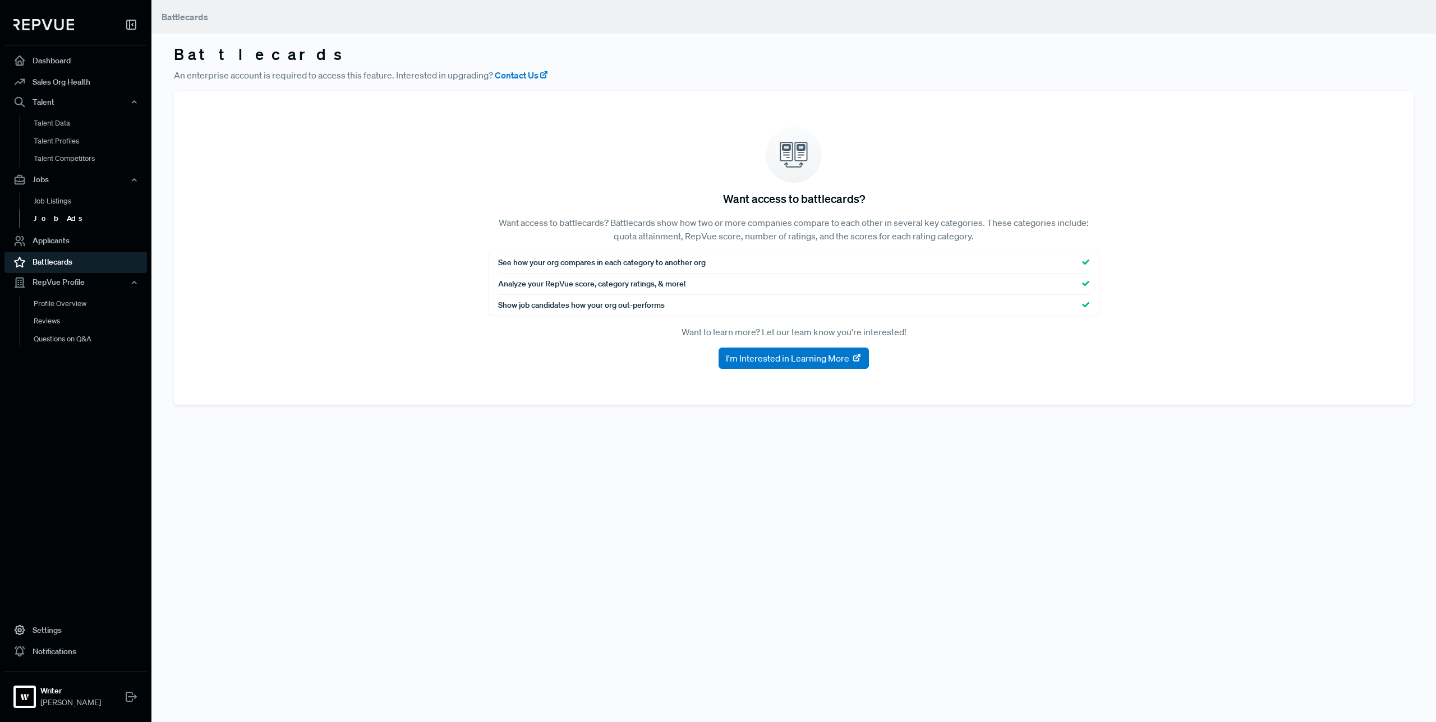
click at [79, 216] on link "Job Ads" at bounding box center [91, 219] width 142 height 18
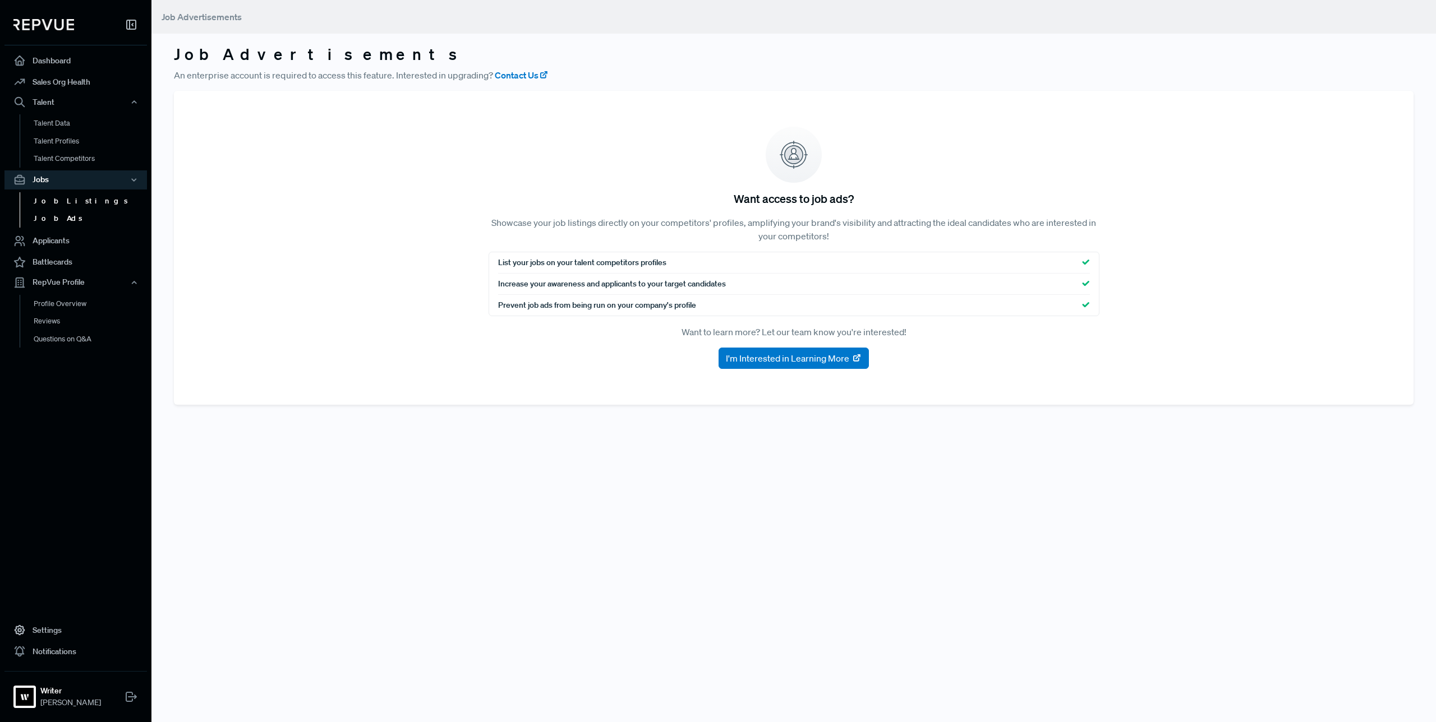
click at [81, 205] on link "Job Listings" at bounding box center [91, 201] width 142 height 18
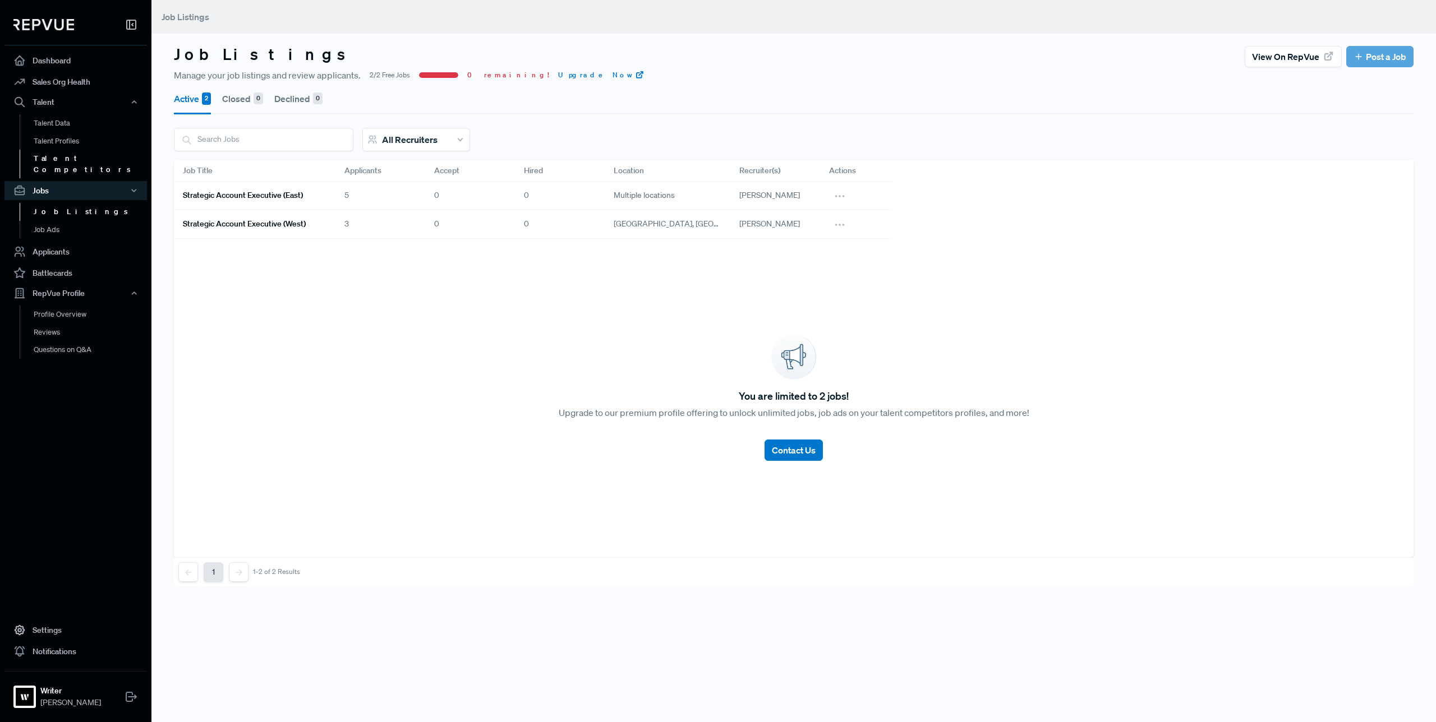
click at [83, 155] on link "Talent Competitors" at bounding box center [91, 164] width 142 height 29
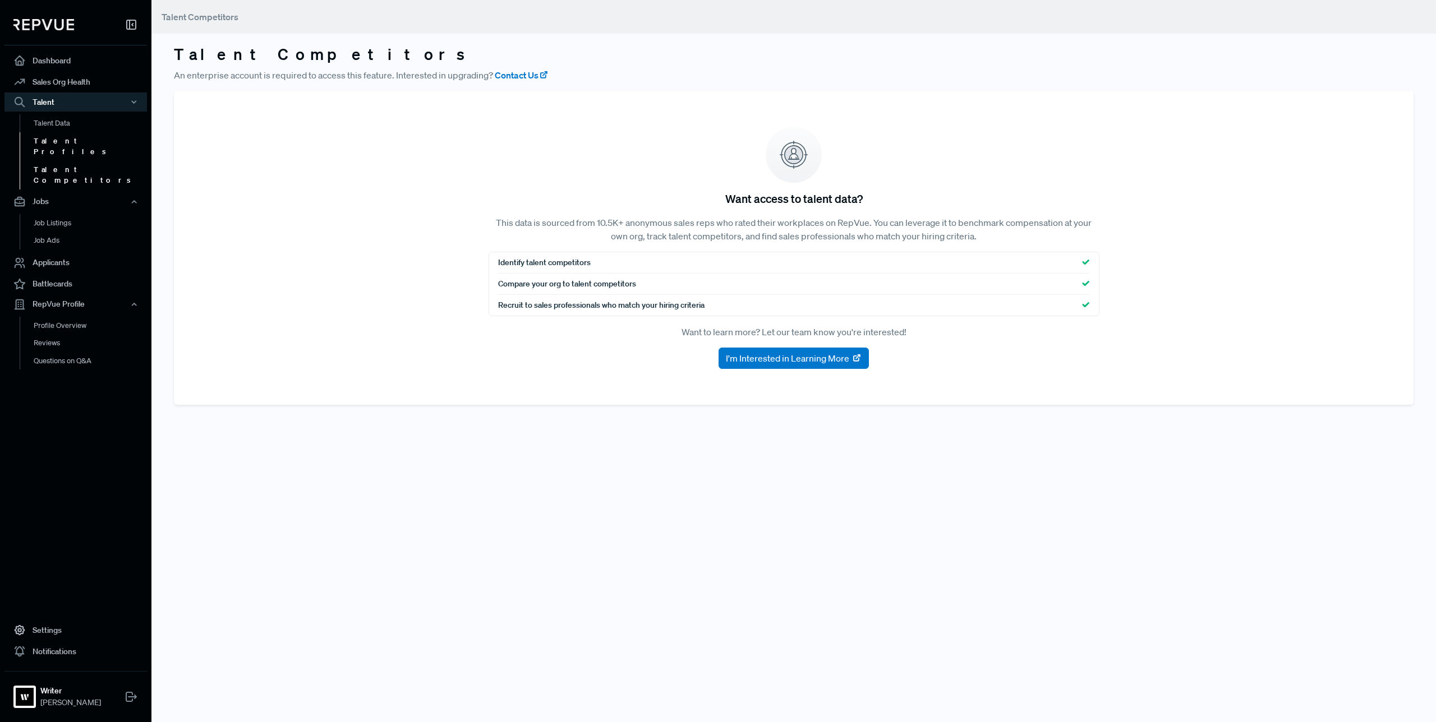
click at [88, 139] on link "Talent Profiles" at bounding box center [91, 146] width 142 height 29
click at [71, 103] on div "Talent" at bounding box center [75, 102] width 142 height 19
click at [71, 132] on ul "Jobs Job Listings Job Ads" at bounding box center [75, 142] width 142 height 60
click at [75, 103] on div "Talent" at bounding box center [75, 102] width 142 height 19
click at [75, 122] on link "Talent Data" at bounding box center [91, 123] width 142 height 18
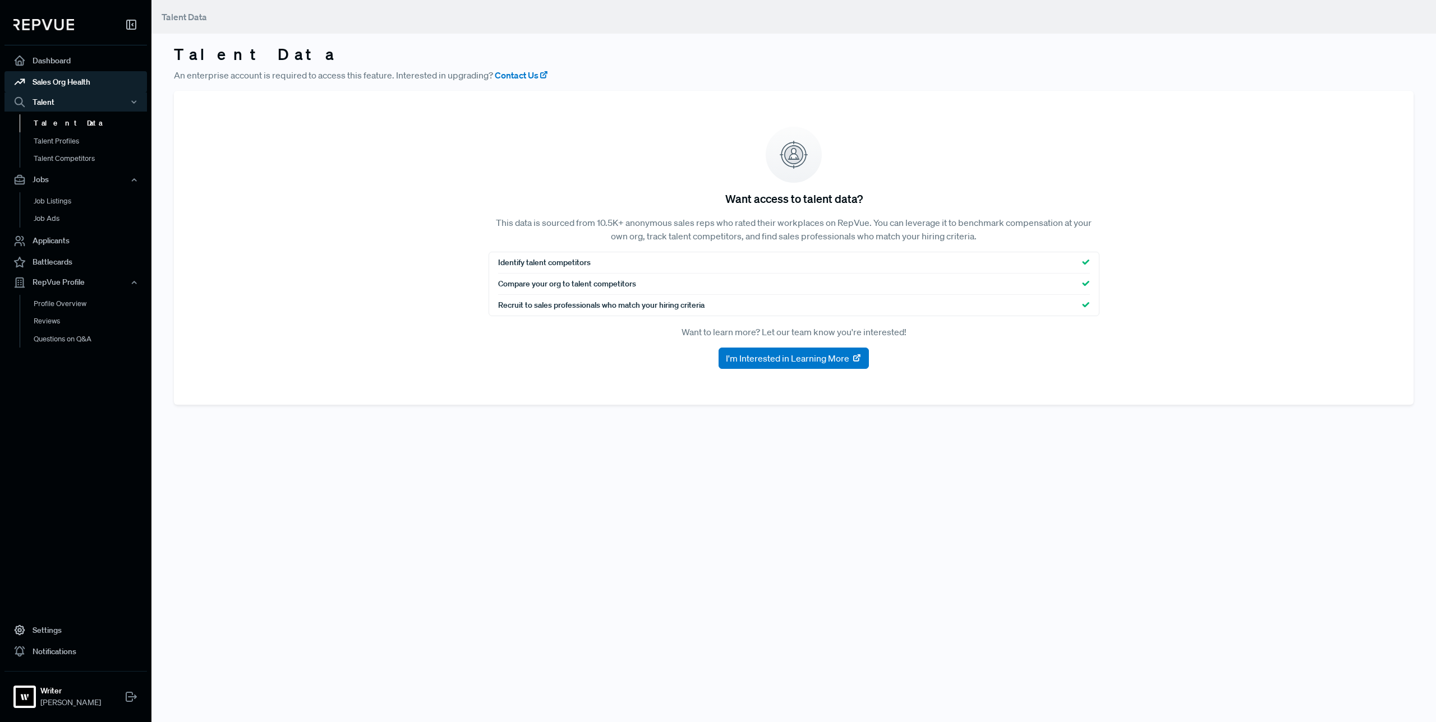
click at [80, 87] on link "Sales Org Health" at bounding box center [75, 81] width 142 height 21
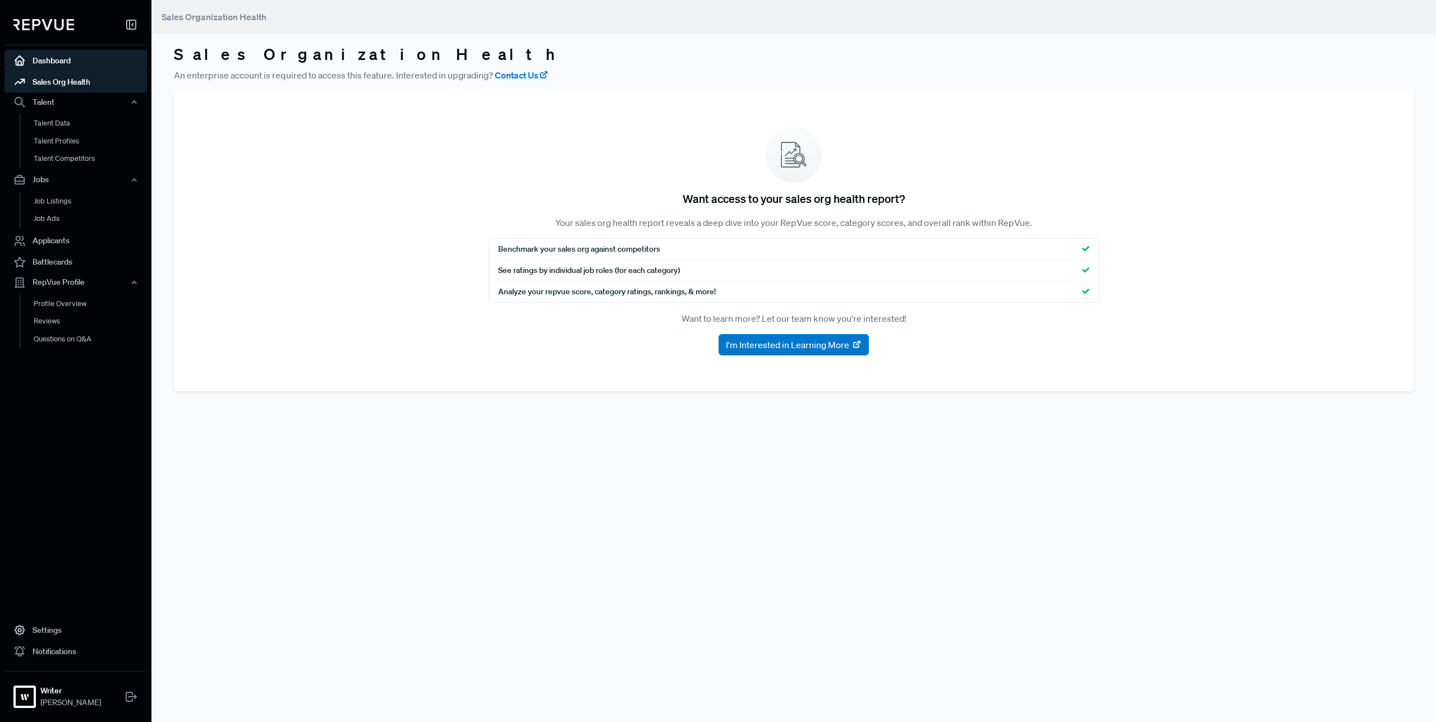
click at [70, 65] on link "Dashboard" at bounding box center [75, 60] width 142 height 21
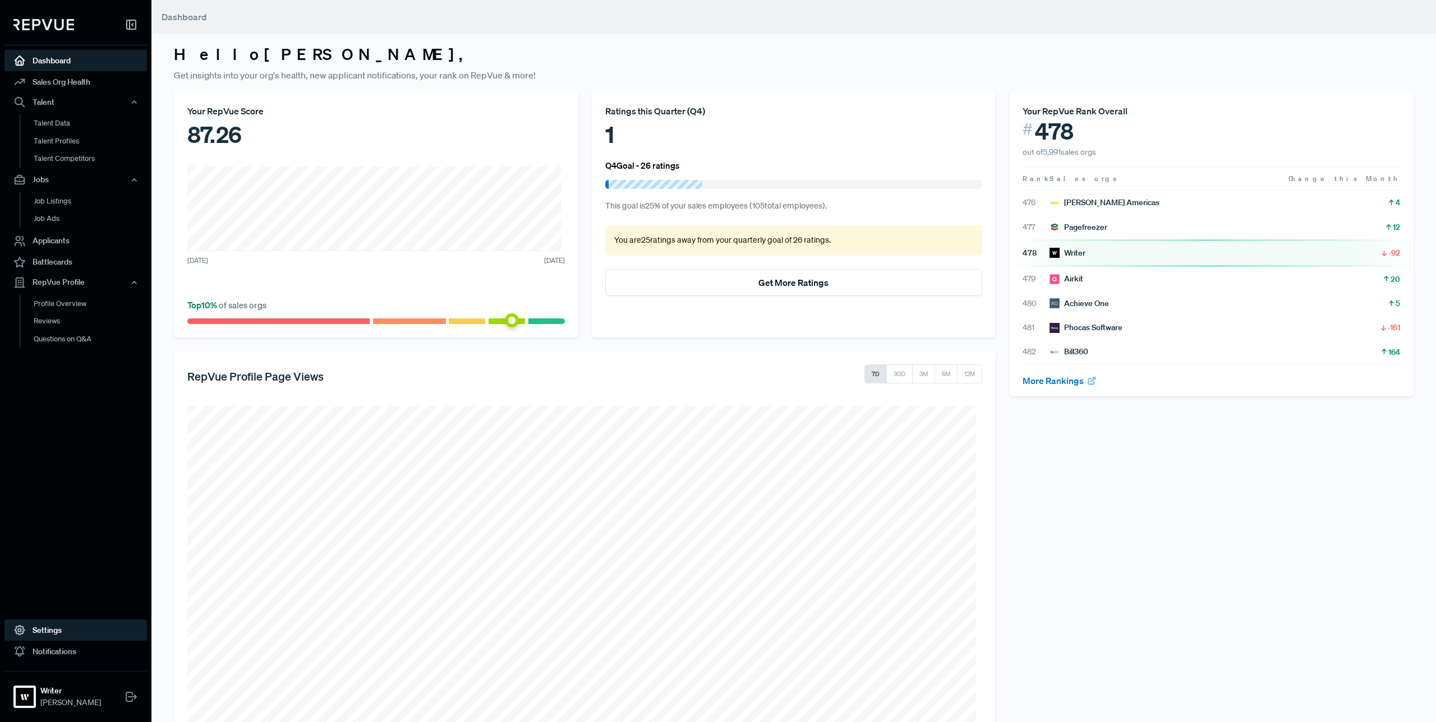
click at [54, 637] on link "Settings" at bounding box center [75, 630] width 142 height 21
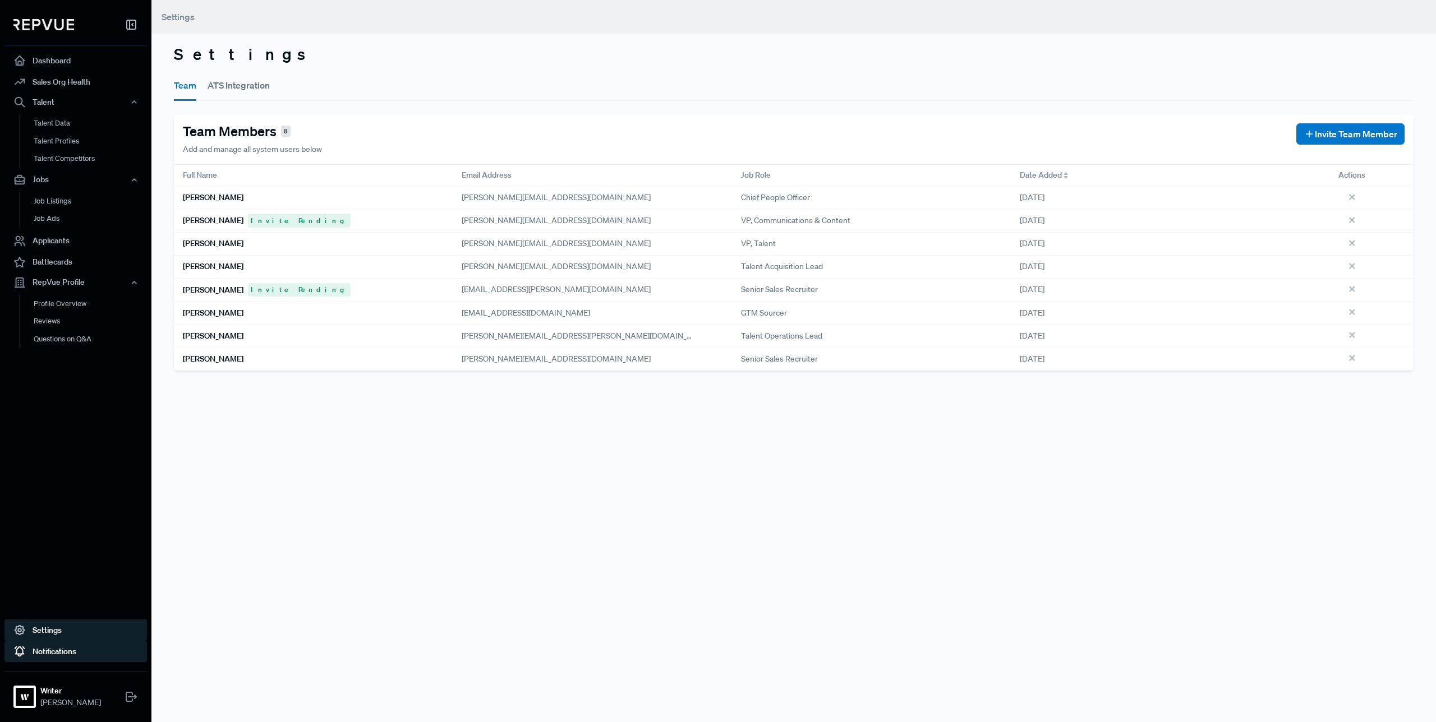
click at [99, 651] on link "Notifications" at bounding box center [75, 651] width 142 height 21
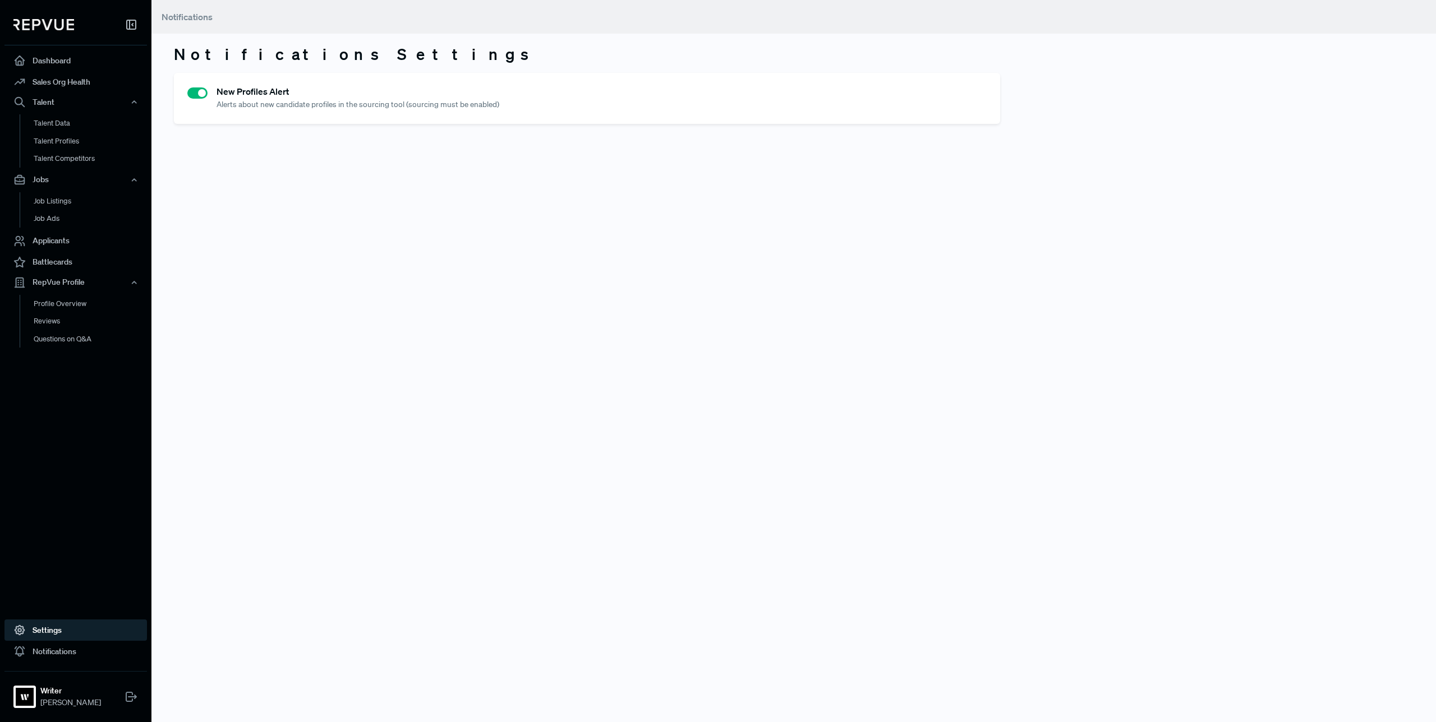
click at [78, 631] on link "Settings" at bounding box center [75, 630] width 142 height 21
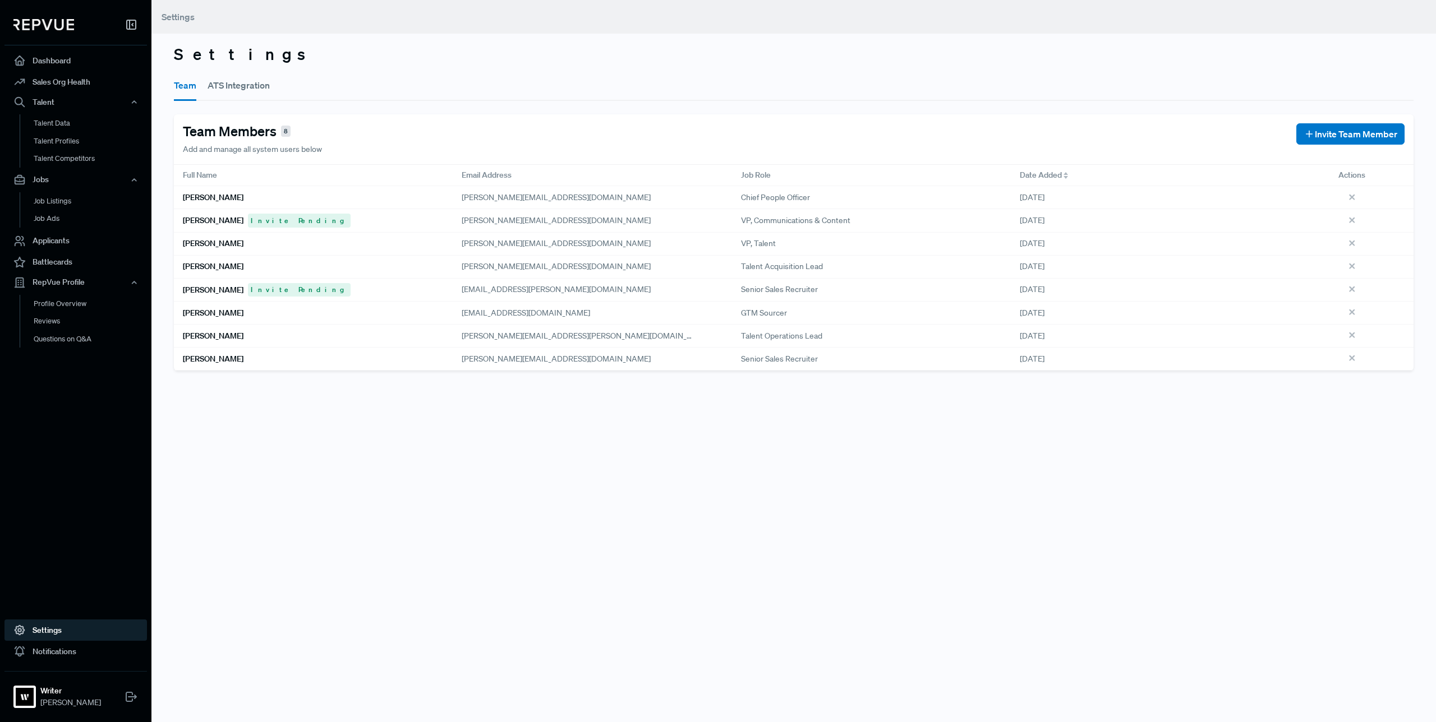
click at [218, 92] on button "ATS Integration" at bounding box center [238, 85] width 62 height 31
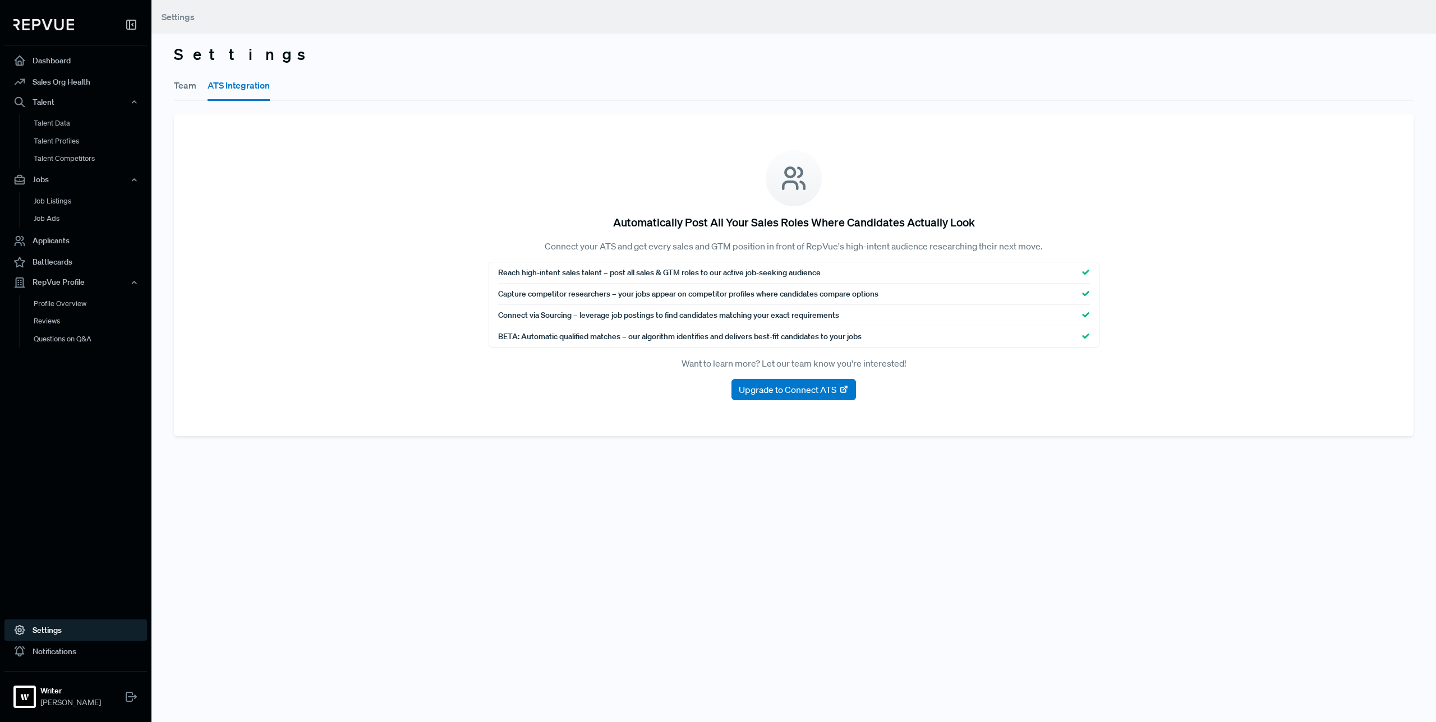
click at [225, 81] on button "ATS Integration" at bounding box center [238, 85] width 62 height 31
click at [184, 95] on button "Team" at bounding box center [185, 85] width 22 height 31
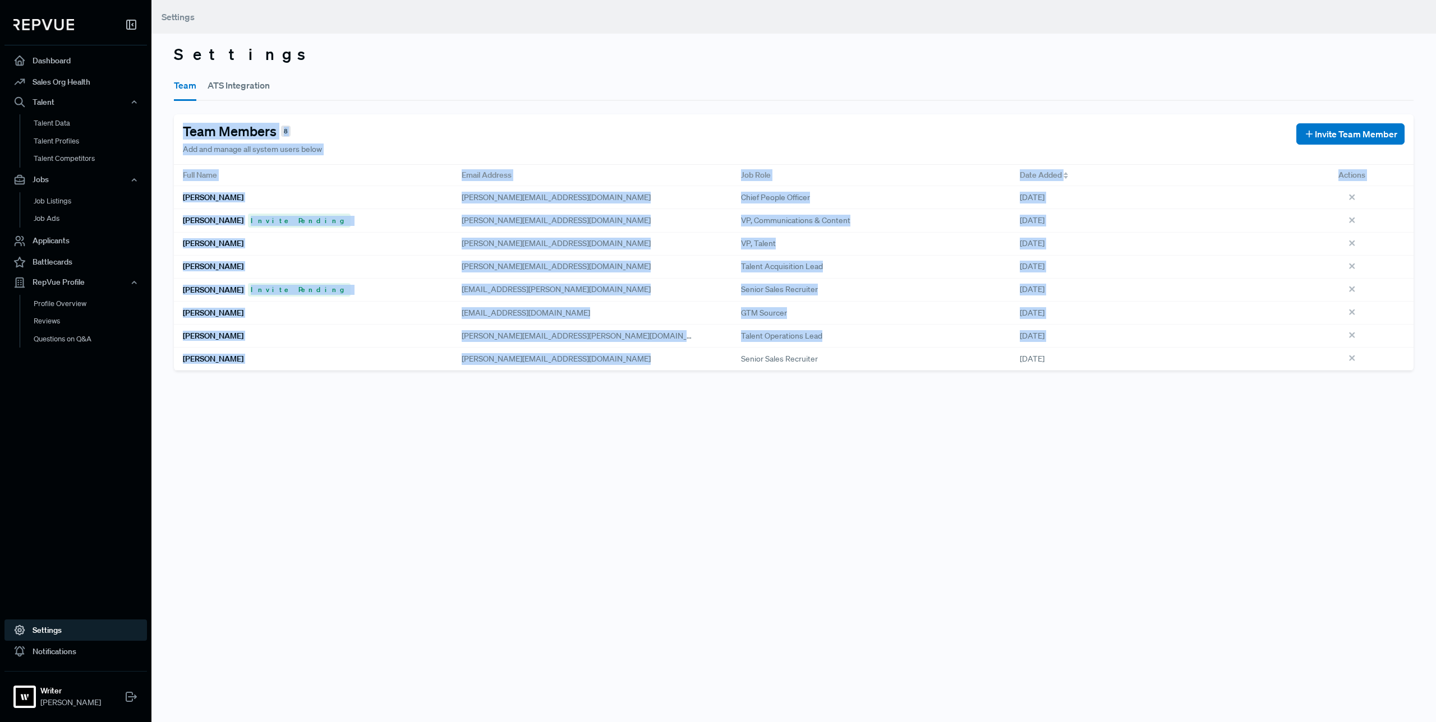
drag, startPoint x: 508, startPoint y: 141, endPoint x: 497, endPoint y: 11, distance: 130.5
click at [496, 5] on main "Settings Settings Team ATS Integration Team Members 8 Add and manage all system…" at bounding box center [793, 361] width 1284 height 722
click at [647, 427] on div "Settings Team ATS Integration Team Members 8 Add and manage all system users be…" at bounding box center [793, 361] width 1284 height 722
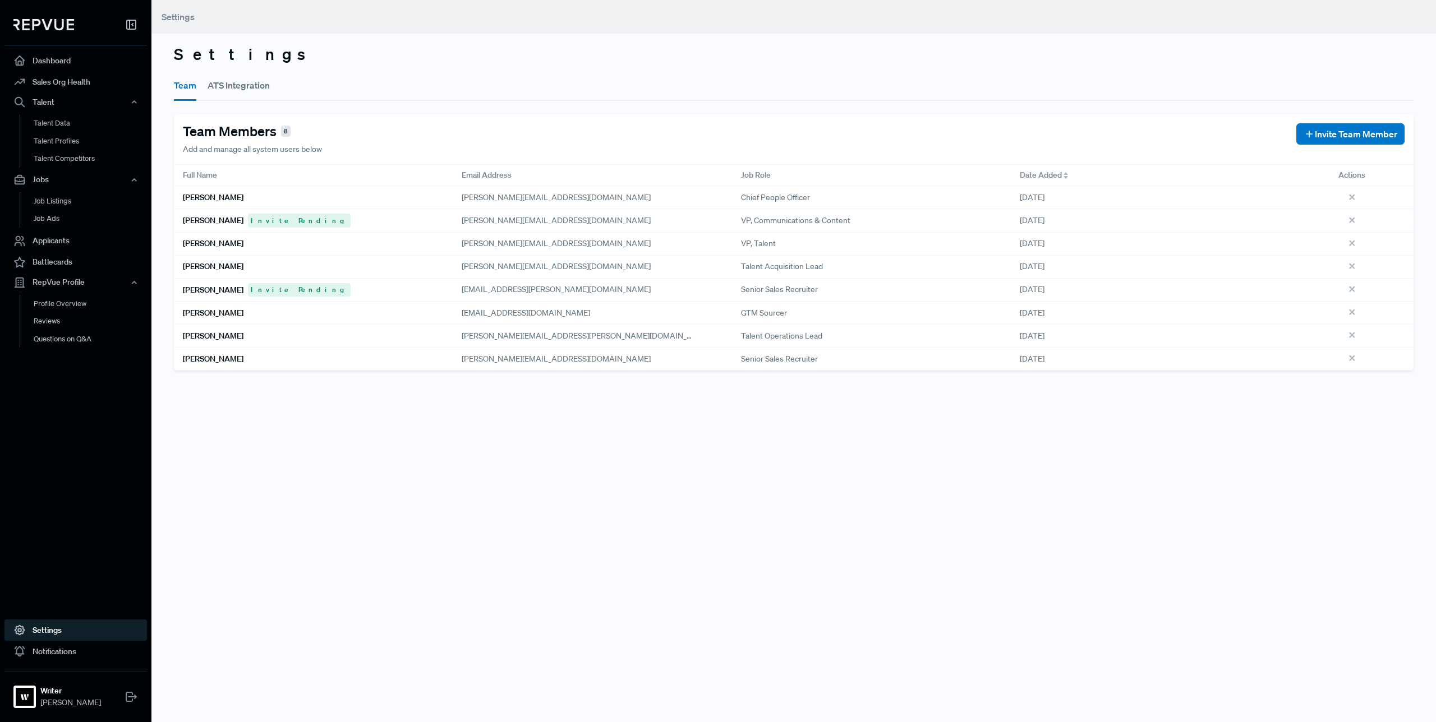
click at [646, 427] on div "Settings Team ATS Integration Team Members 8 Add and manage all system users be…" at bounding box center [793, 361] width 1284 height 722
click at [104, 196] on link "Job Listings" at bounding box center [91, 201] width 142 height 18
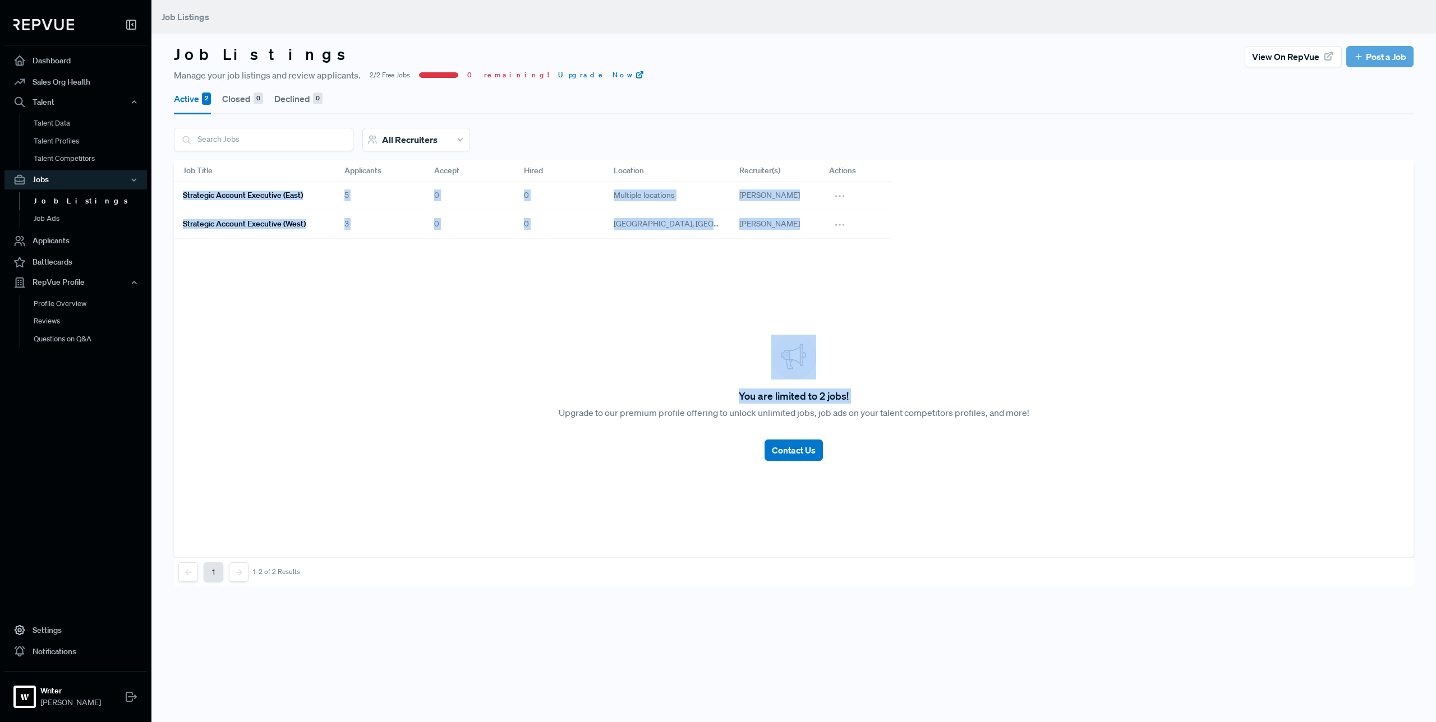
drag, startPoint x: 920, startPoint y: 188, endPoint x: 841, endPoint y: 164, distance: 82.7
click at [839, 152] on div "Active 2 Closed 0 Declined 0 All Recruiters Job Title Applicants Accept Hired L…" at bounding box center [793, 334] width 1239 height 505
click at [1050, 347] on div "You are limited to 2 jobs! Upgrade to our premium profile offering to unlock un…" at bounding box center [793, 398] width 1239 height 319
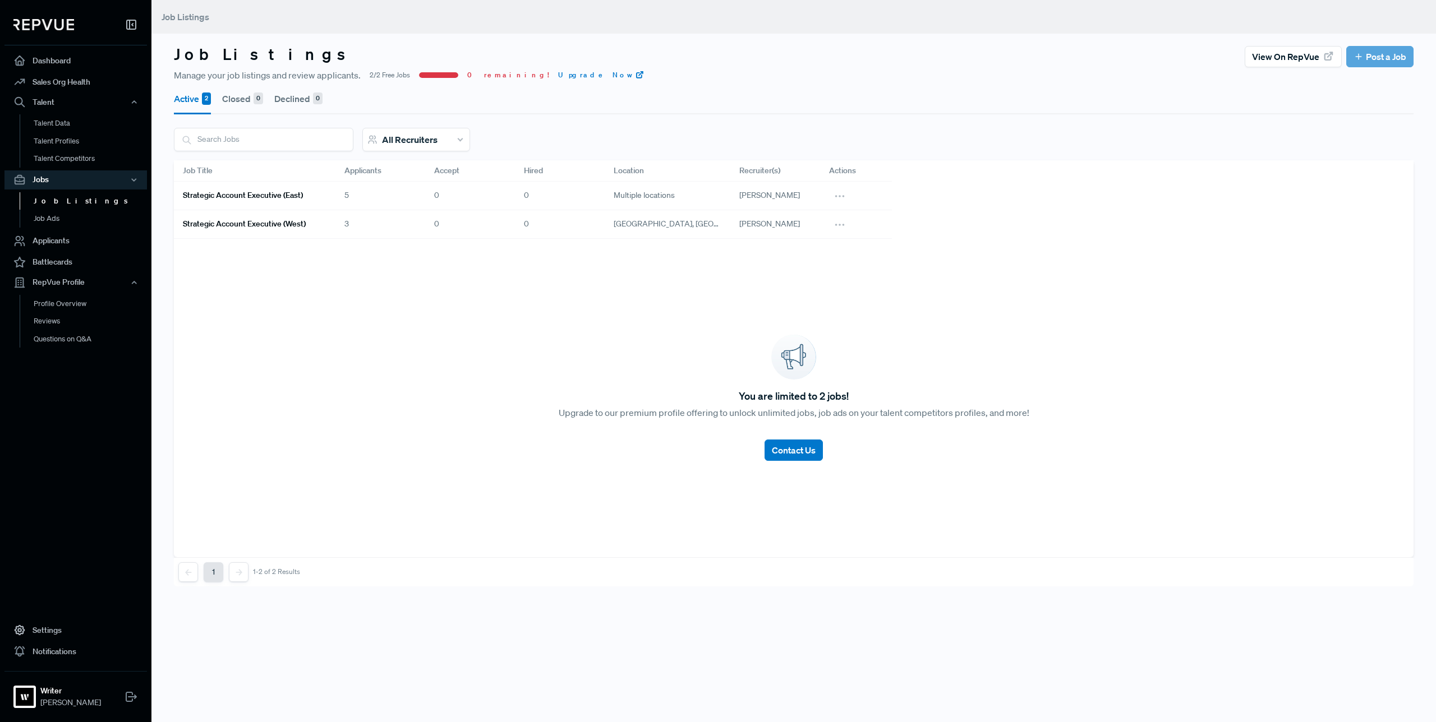
click at [1041, 344] on div "You are limited to 2 jobs! Upgrade to our premium profile offering to unlock un…" at bounding box center [793, 398] width 1239 height 319
click at [39, 194] on link "Job Listings" at bounding box center [91, 201] width 142 height 18
click at [40, 219] on link "Job Ads" at bounding box center [91, 219] width 142 height 18
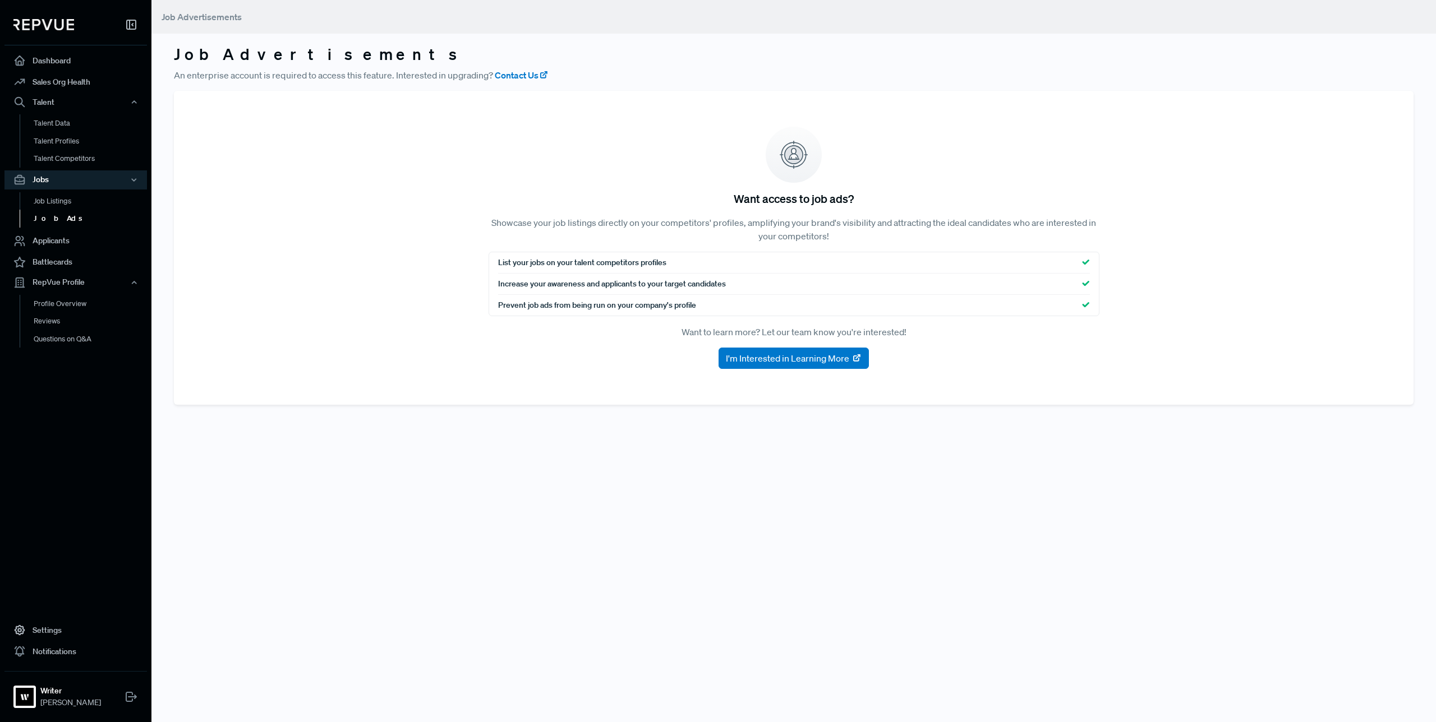
drag, startPoint x: 40, startPoint y: 219, endPoint x: 319, endPoint y: 256, distance: 280.5
click at [41, 219] on link "Job Ads" at bounding box center [91, 219] width 142 height 18
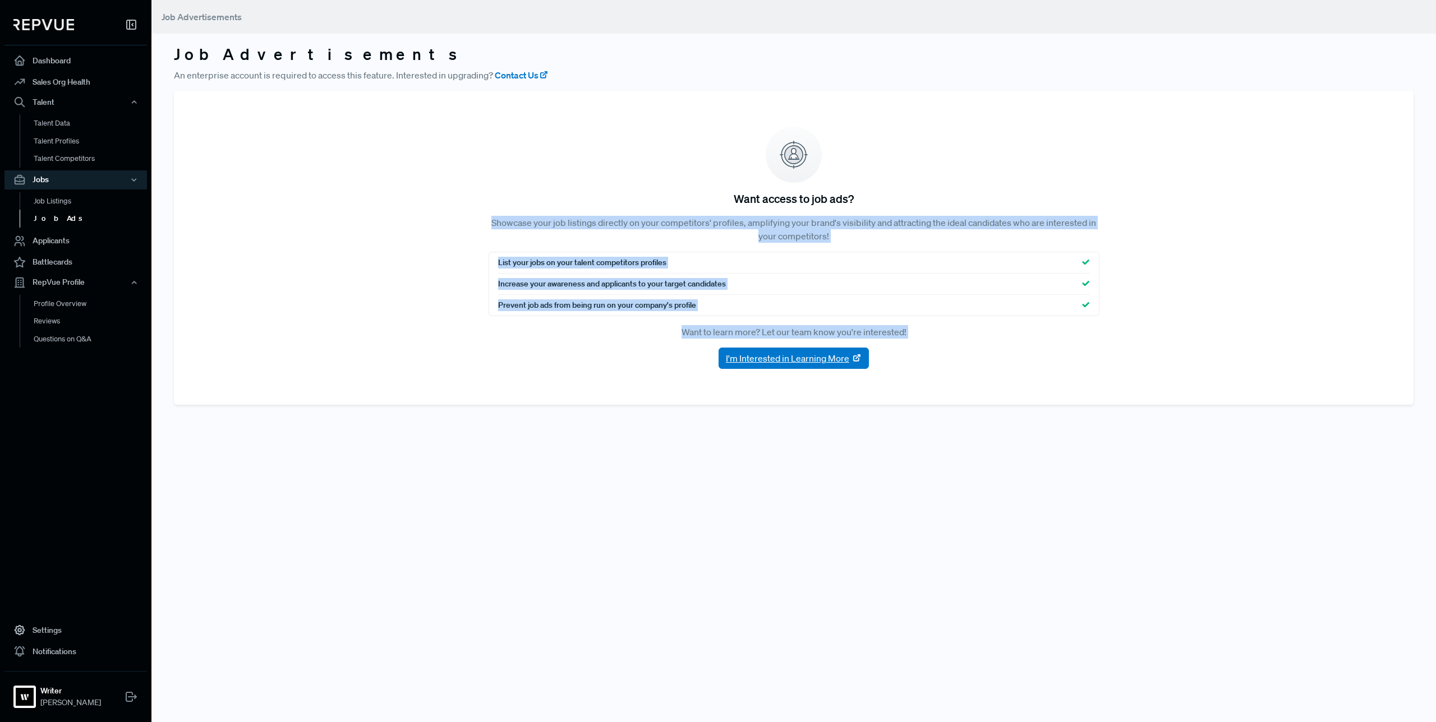
drag, startPoint x: 529, startPoint y: 204, endPoint x: 1077, endPoint y: 421, distance: 589.1
click at [916, 382] on section "Want access to job ads? Showcase your job listings directly on your competitors…" at bounding box center [793, 248] width 1239 height 314
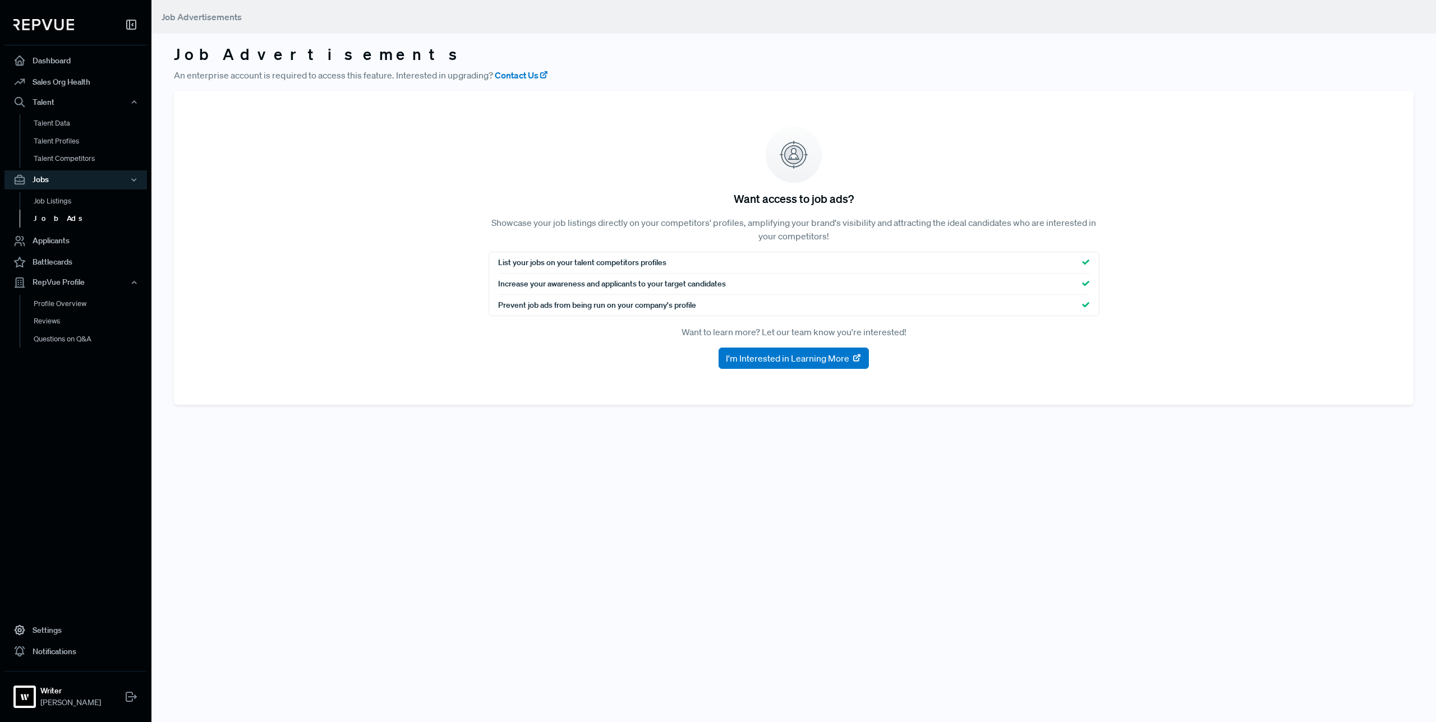
click at [1090, 421] on div "Job Advertisements An enterprise account is required to access this feature. In…" at bounding box center [793, 211] width 1284 height 423
click at [95, 153] on link "Talent Competitors" at bounding box center [91, 164] width 142 height 29
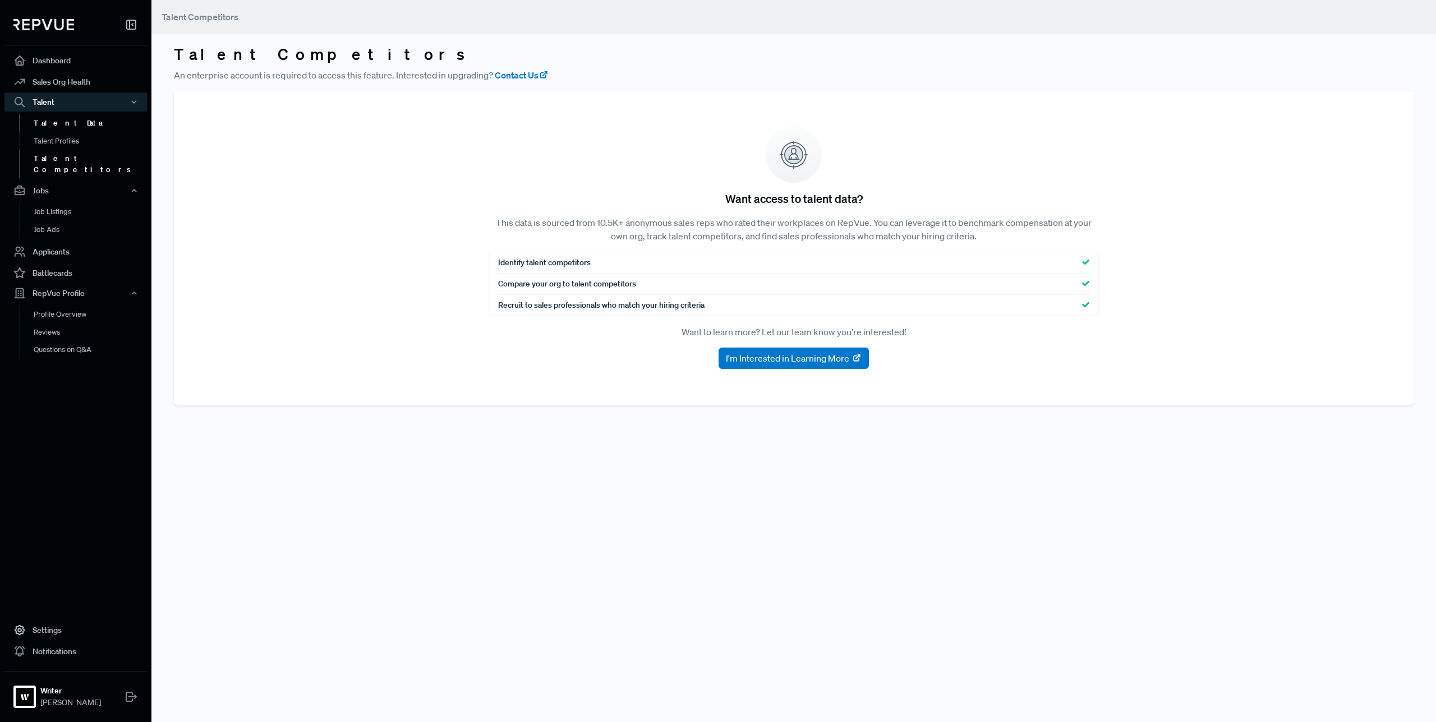
click at [80, 126] on link "Talent Data" at bounding box center [91, 123] width 142 height 18
click at [82, 82] on link "Sales Org Health" at bounding box center [75, 81] width 142 height 21
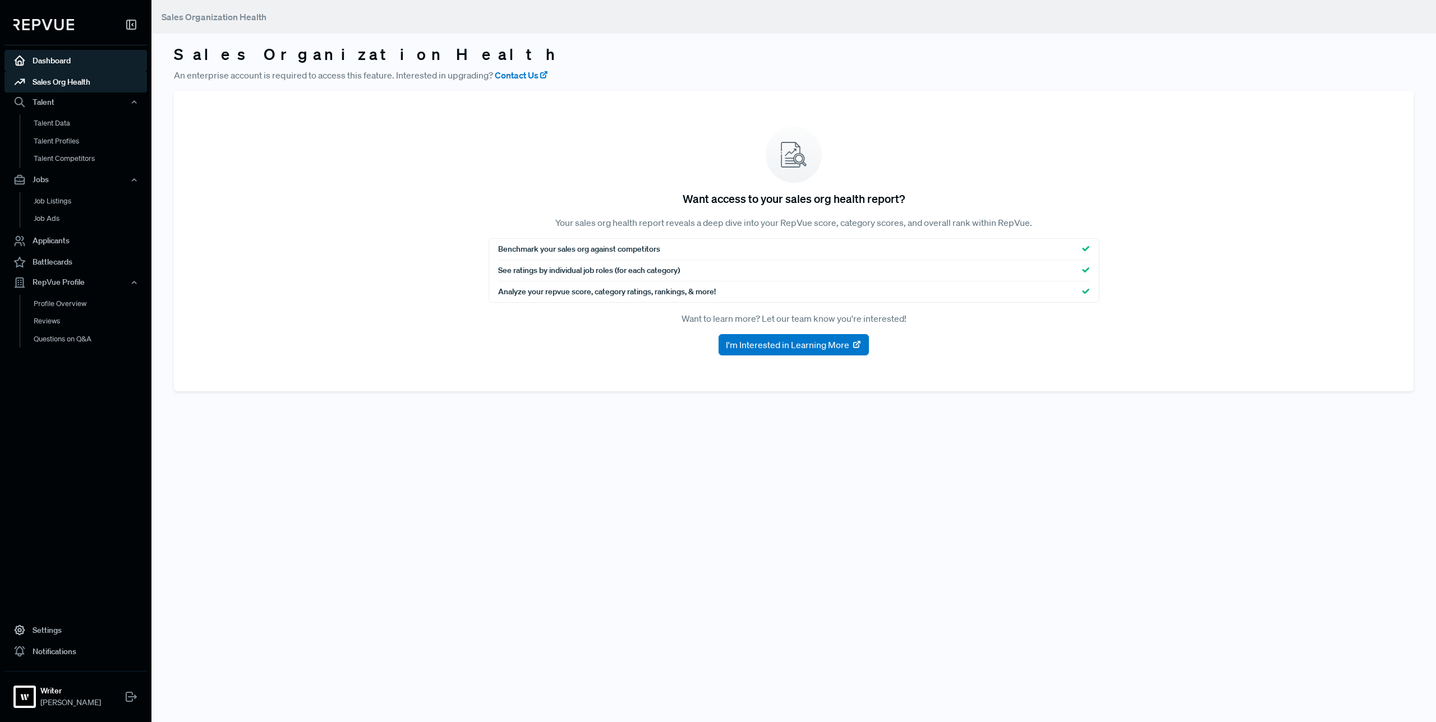
click at [84, 61] on link "Dashboard" at bounding box center [75, 60] width 142 height 21
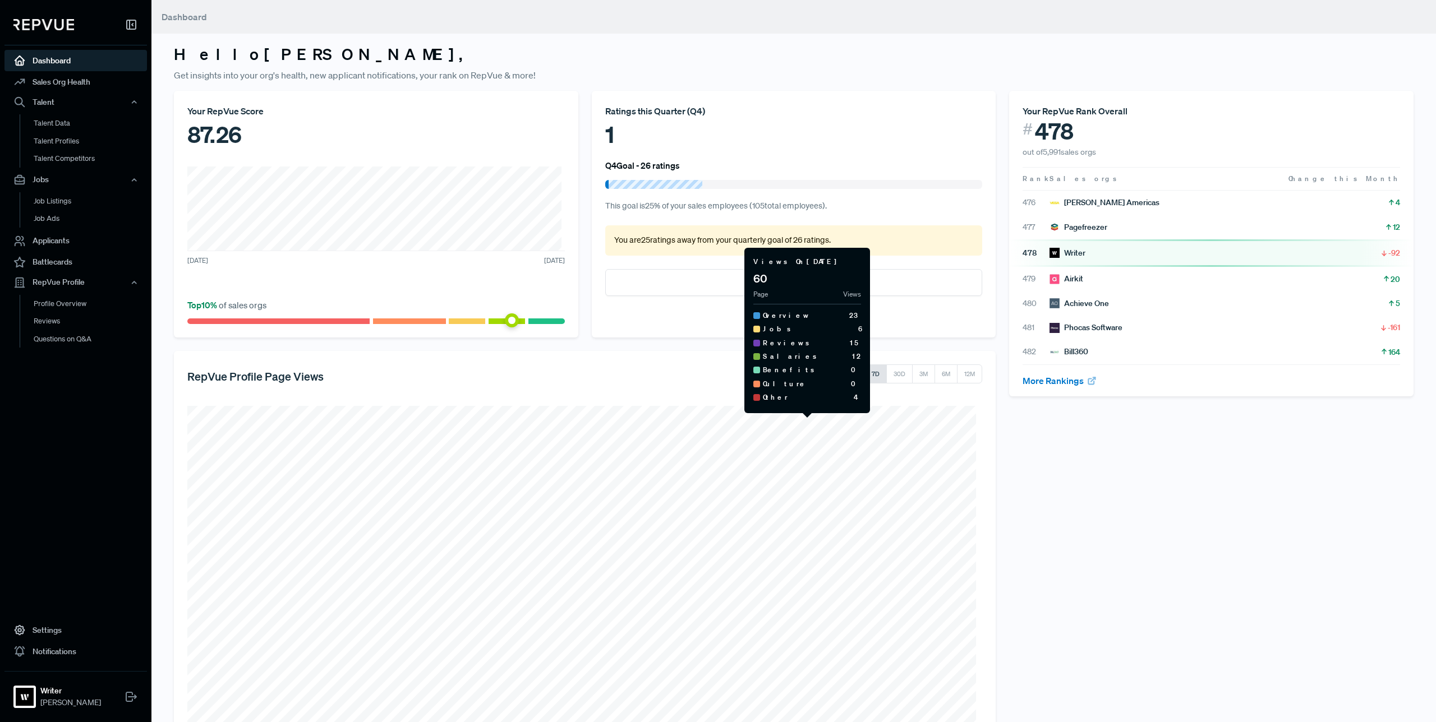
click at [1070, 605] on div "Your RepVue Rank Overall # 478 out of 5,991 sales orgs Rank Sales orgs Change t…" at bounding box center [1211, 452] width 418 height 723
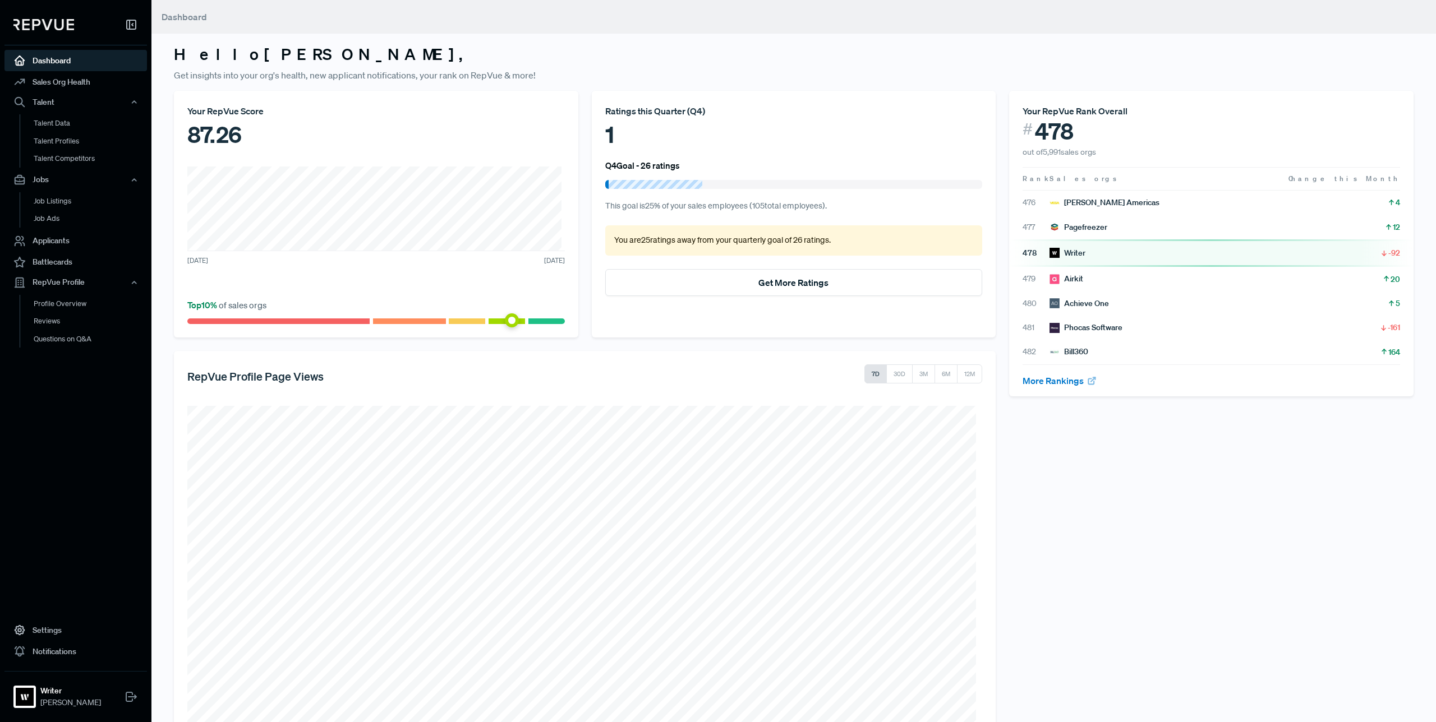
click at [1069, 605] on div "Your RepVue Rank Overall # 478 out of 5,991 sales orgs Rank Sales orgs Change t…" at bounding box center [1211, 452] width 418 height 723
click at [713, 239] on p "You are 25 ratings away from your quarterly goal of 26 ratings ." at bounding box center [793, 240] width 359 height 12
click at [712, 238] on p "You are 25 ratings away from your quarterly goal of 26 ratings ." at bounding box center [793, 240] width 359 height 12
click at [862, 252] on div "You are 25 ratings away from your quarterly goal of 26 ratings ." at bounding box center [793, 240] width 377 height 30
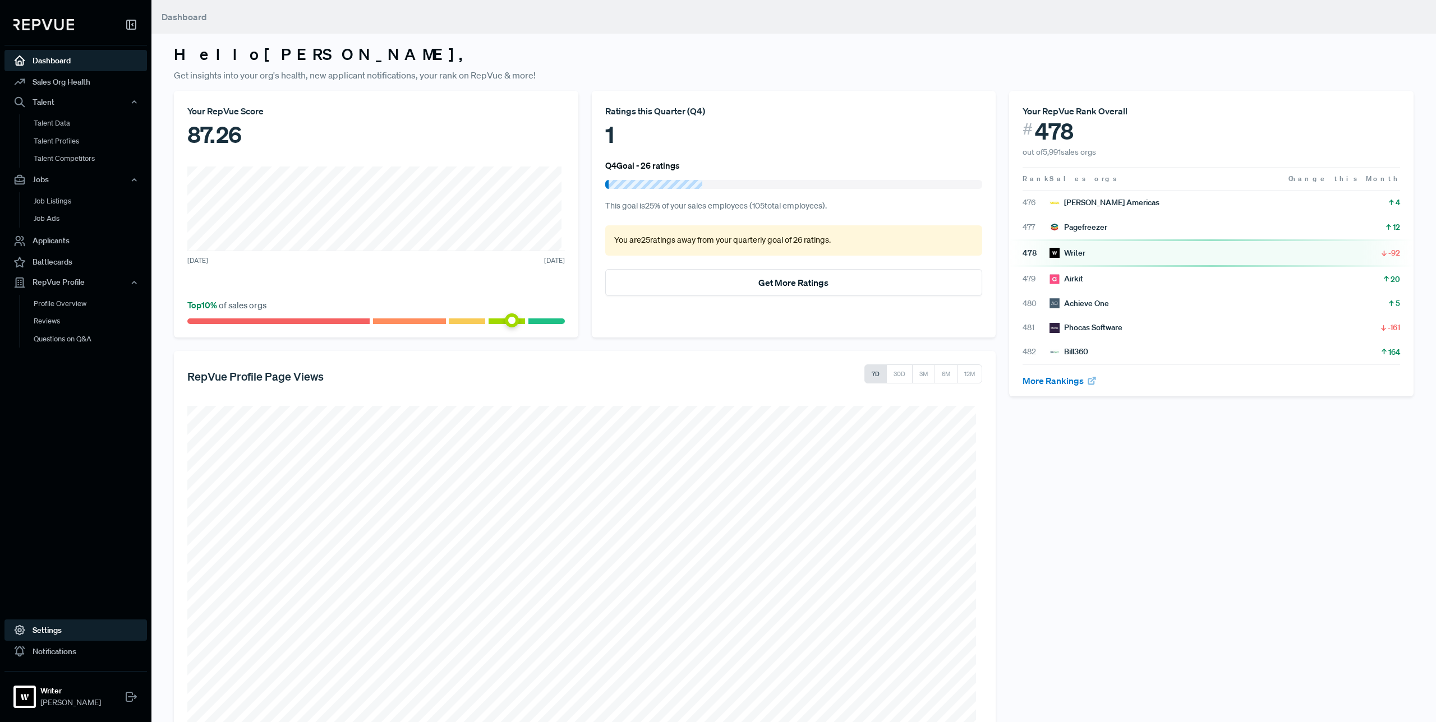
click at [65, 630] on link "Settings" at bounding box center [75, 630] width 142 height 21
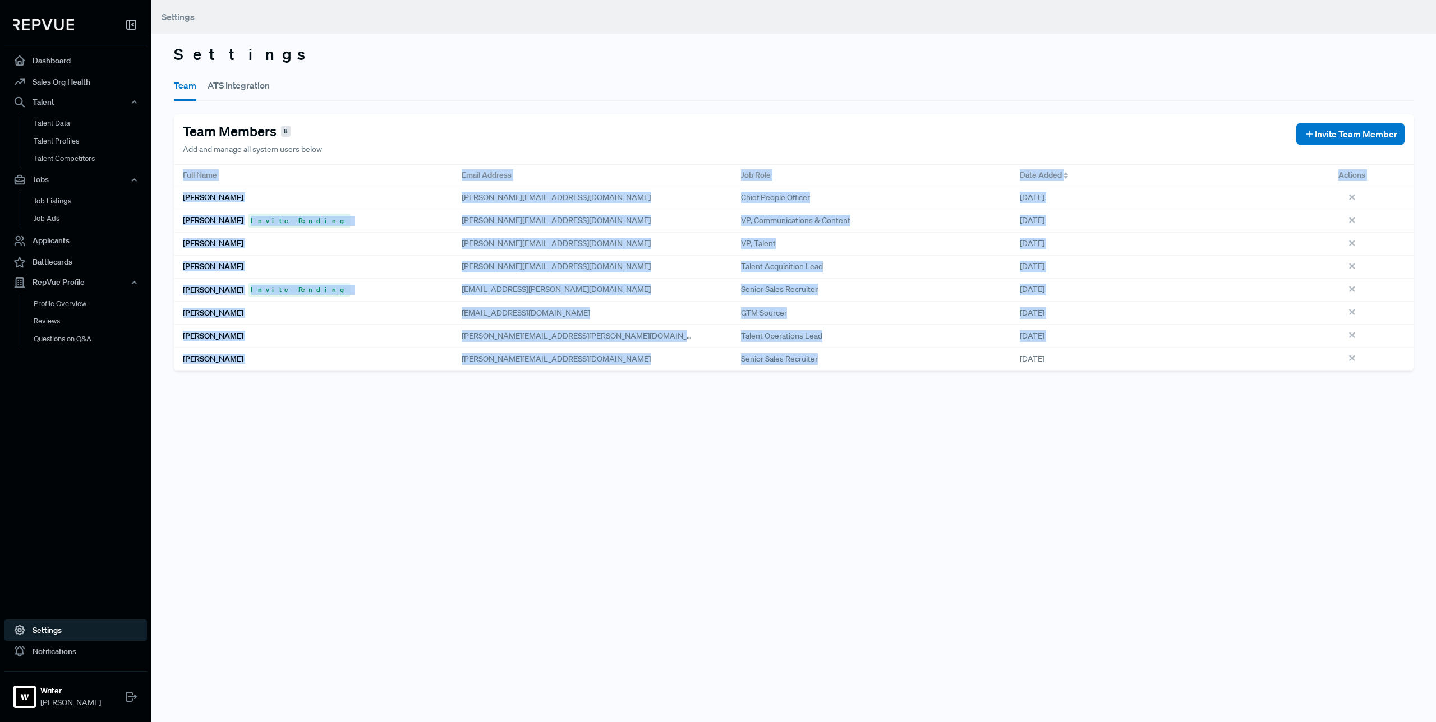
drag, startPoint x: 880, startPoint y: 155, endPoint x: 788, endPoint y: 81, distance: 118.1
click at [787, 76] on div "Settings Team ATS Integration Team Members 8 Add and manage all system users be…" at bounding box center [793, 361] width 1284 height 722
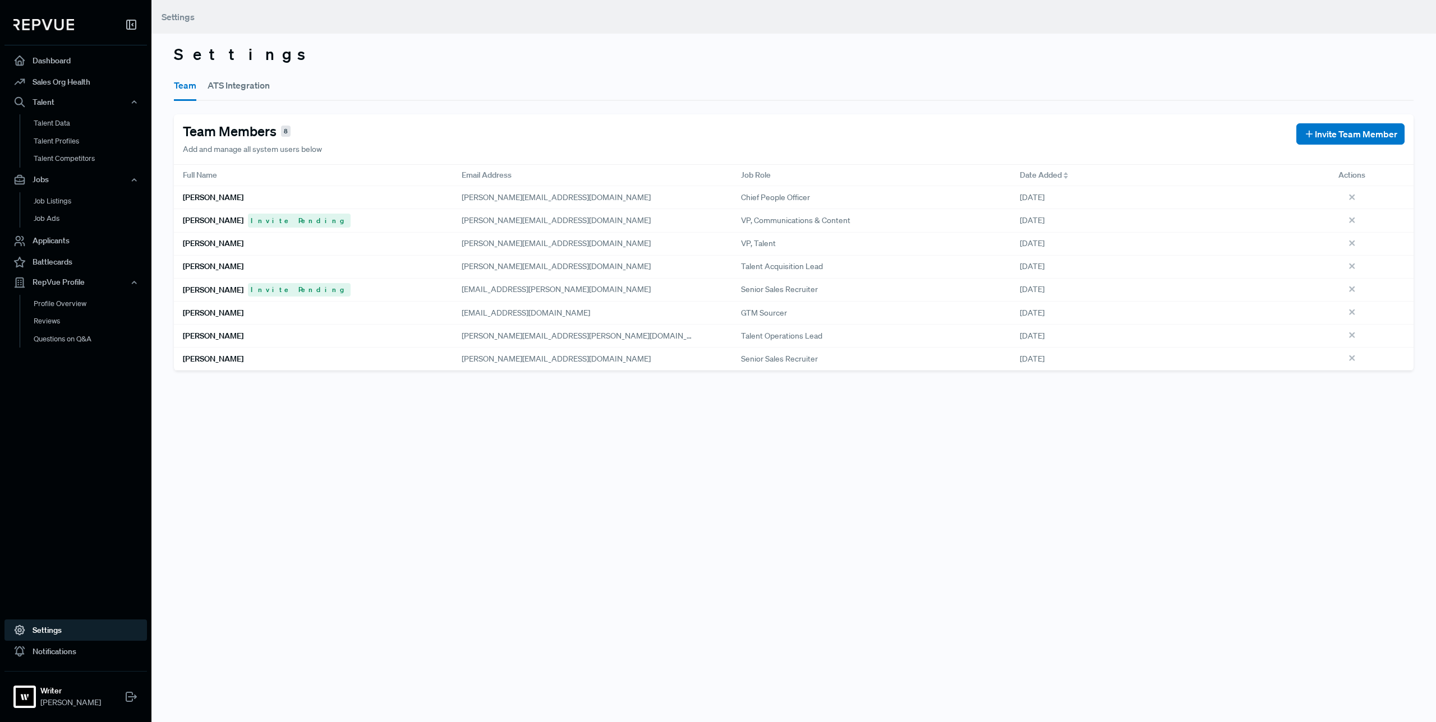
click at [1164, 514] on div "Settings Team ATS Integration Team Members 8 Add and manage all system users be…" at bounding box center [793, 361] width 1284 height 722
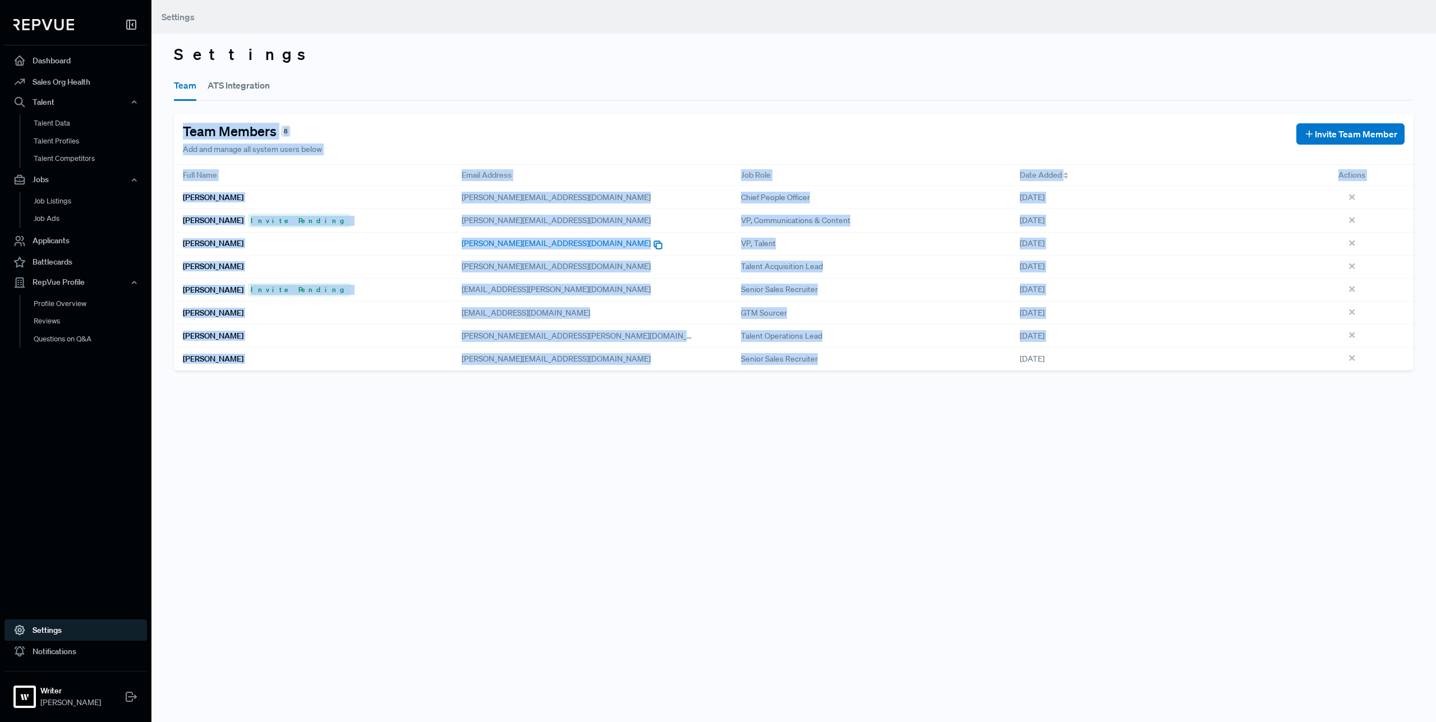
drag, startPoint x: 793, startPoint y: 448, endPoint x: 682, endPoint y: 246, distance: 230.1
click at [654, 93] on div "Settings Team ATS Integration Team Members 8 Add and manage all system users be…" at bounding box center [793, 361] width 1284 height 722
click at [778, 461] on div "Settings Team ATS Integration Team Members 8 Add and manage all system users be…" at bounding box center [793, 361] width 1284 height 722
drag, startPoint x: 617, startPoint y: 461, endPoint x: 586, endPoint y: 446, distance: 34.6
click at [493, 82] on div "Settings Team ATS Integration Team Members 8 Add and manage all system users be…" at bounding box center [793, 361] width 1284 height 722
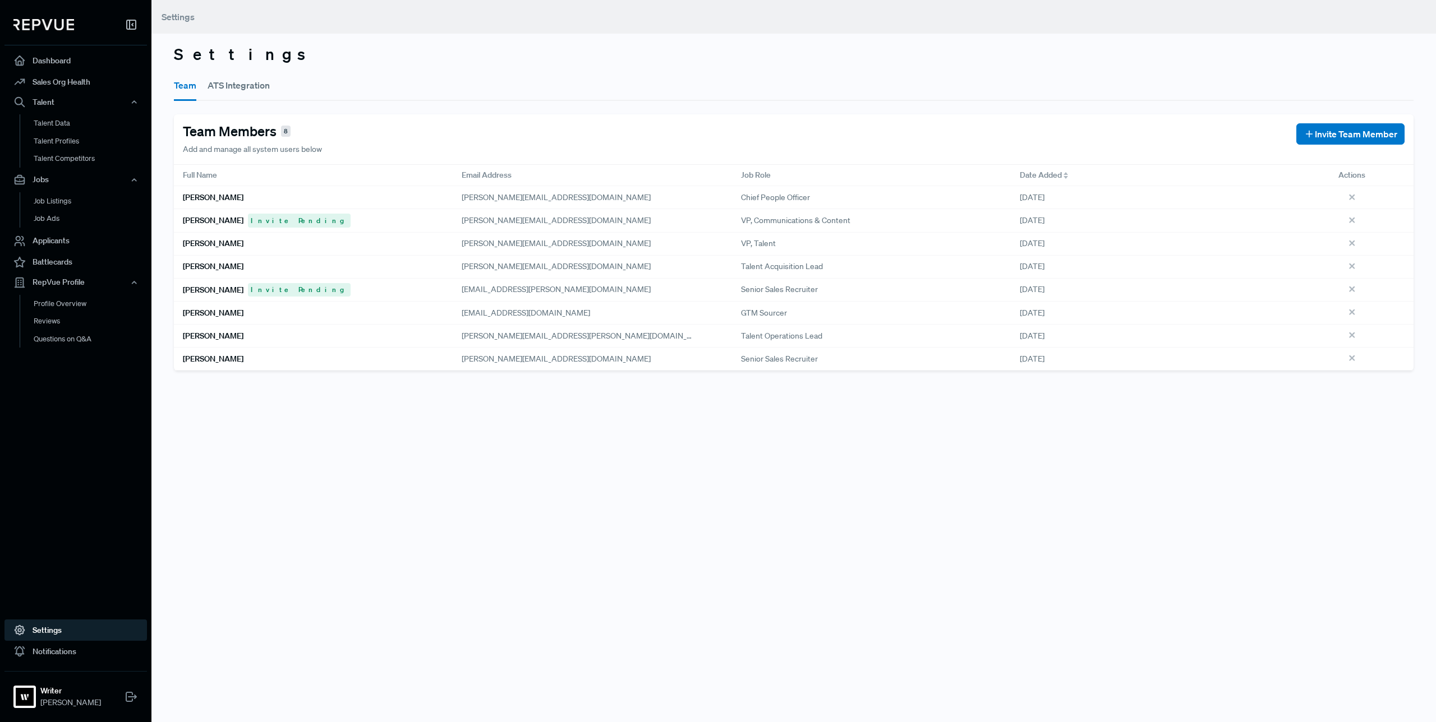
click at [620, 507] on div "Settings Team ATS Integration Team Members 8 Add and manage all system users be…" at bounding box center [793, 361] width 1284 height 722
click at [619, 503] on div "Settings Team ATS Integration Team Members 8 Add and manage all system users be…" at bounding box center [793, 361] width 1284 height 722
click at [865, 216] on div "VP, Communications & Content" at bounding box center [871, 220] width 279 height 23
click at [1317, 130] on span "Invite Team Member" at bounding box center [1355, 133] width 82 height 13
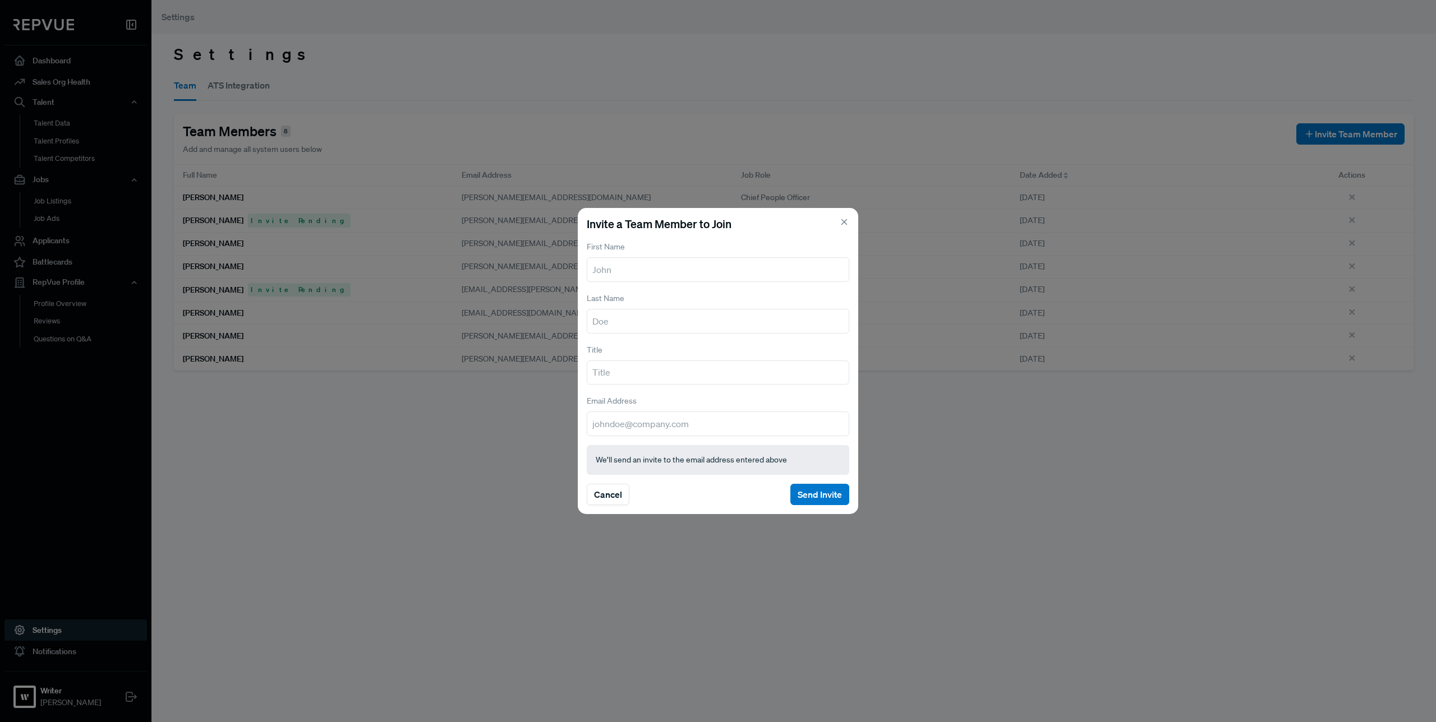
click at [649, 273] on input "text" at bounding box center [718, 269] width 262 height 25
type input "[PERSON_NAME]"
type input "Internal Communications"
type input "danielle@writer.com"
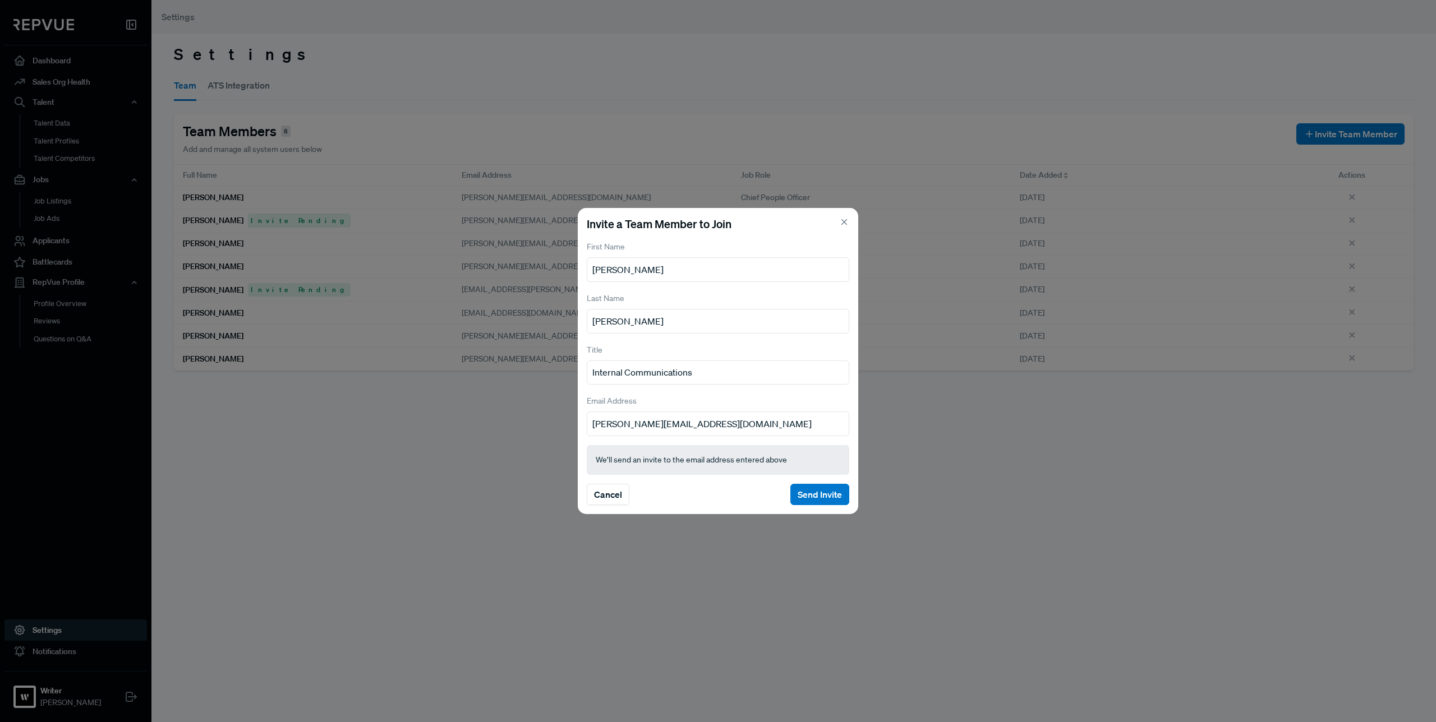
click at [831, 493] on button "Send Invite" at bounding box center [819, 494] width 59 height 21
